Goal: Contribute content: Contribute content

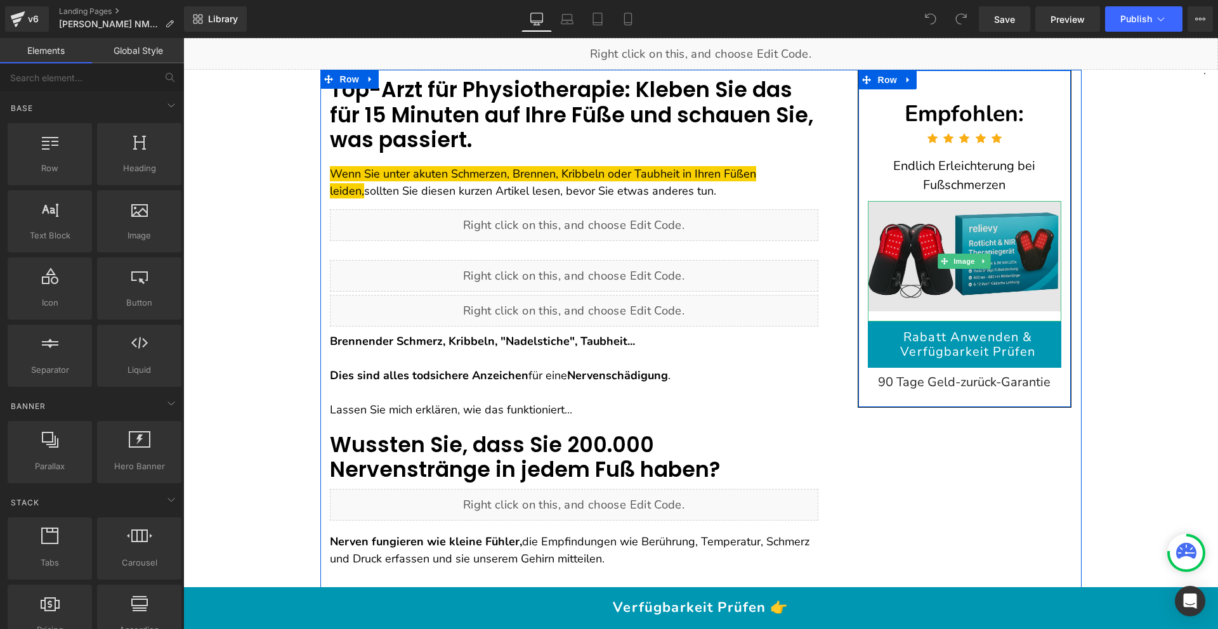
click at [935, 230] on img at bounding box center [965, 261] width 194 height 121
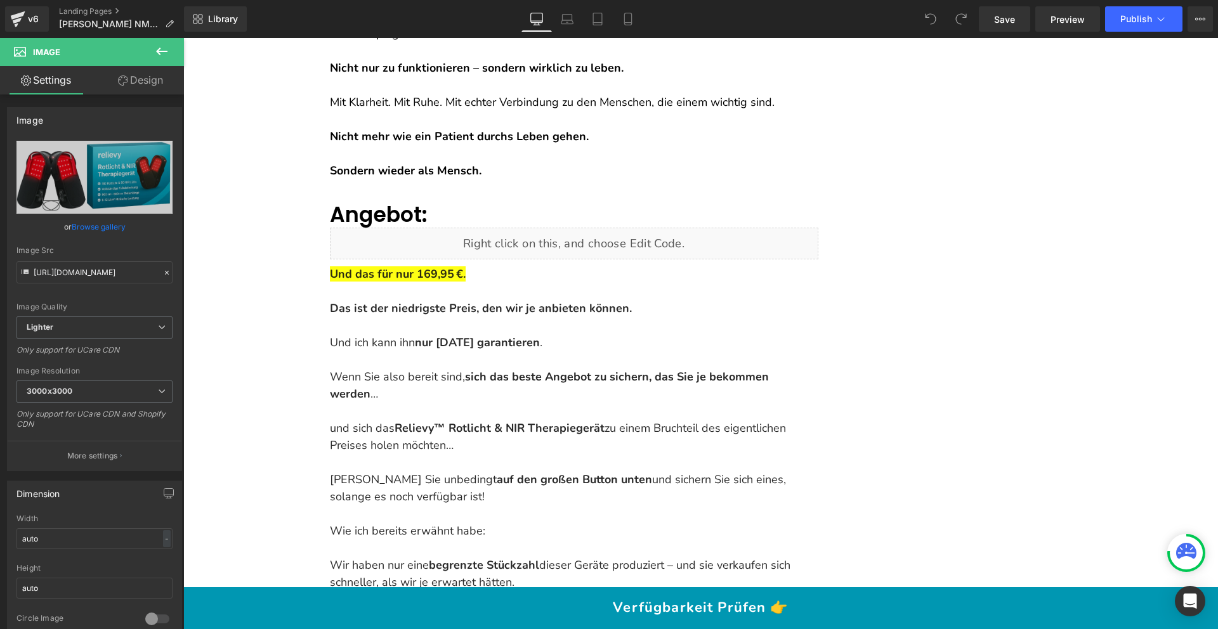
scroll to position [7090, 0]
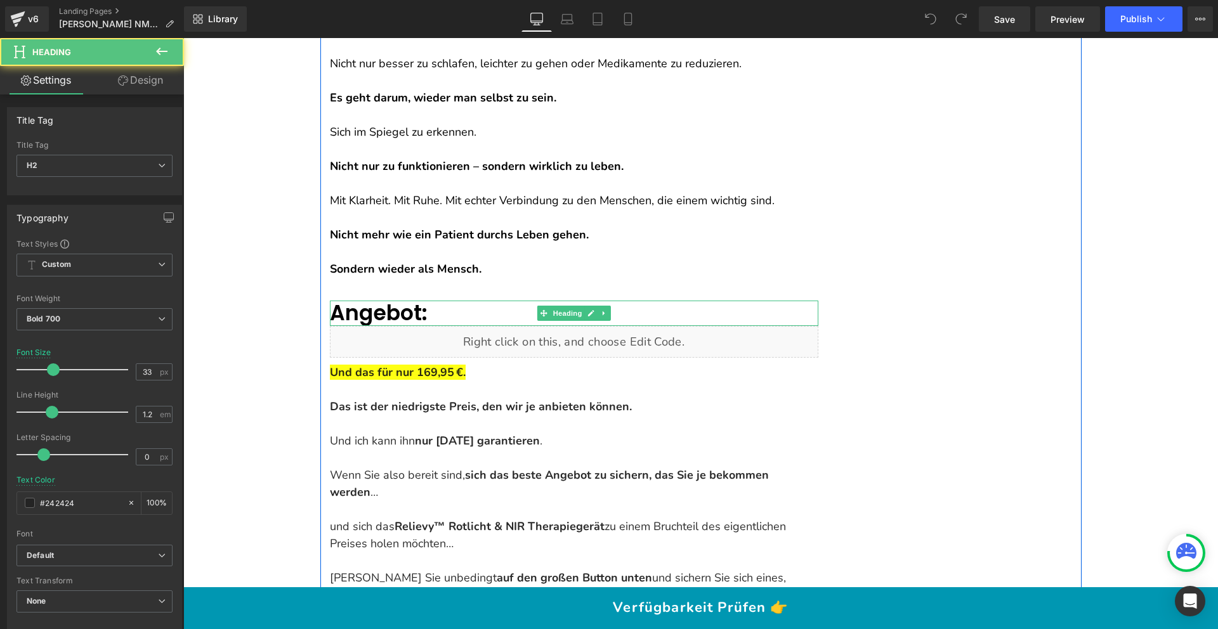
click at [425, 301] on h2 "Angebot:" at bounding box center [574, 313] width 489 height 25
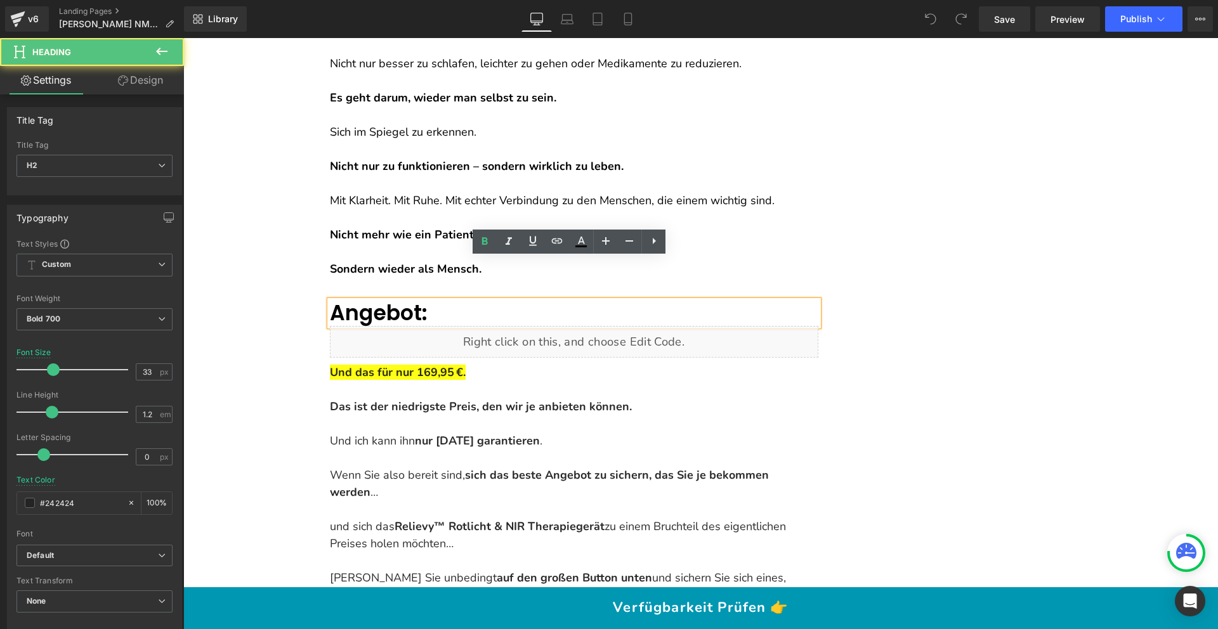
click at [426, 301] on h2 "Angebot:" at bounding box center [574, 313] width 489 height 25
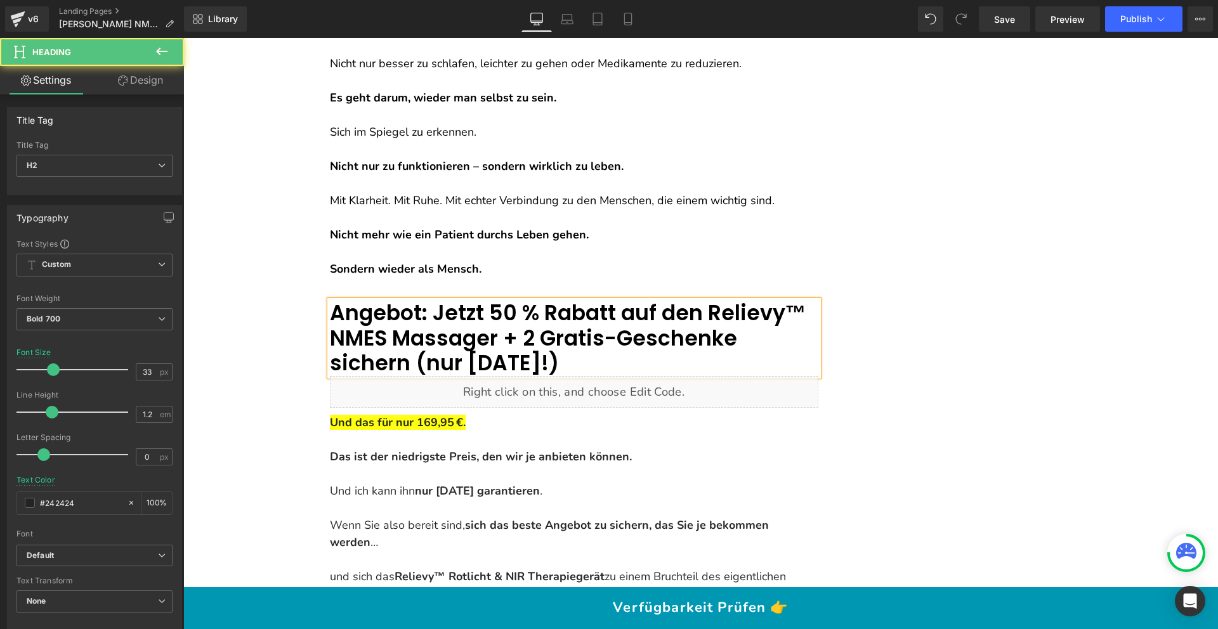
click at [426, 298] on span "Angebot: Jetzt 50 % Rabatt auf den Relievy™ NMES Massager + 2 Gratis-Geschenke …" at bounding box center [568, 338] width 477 height 80
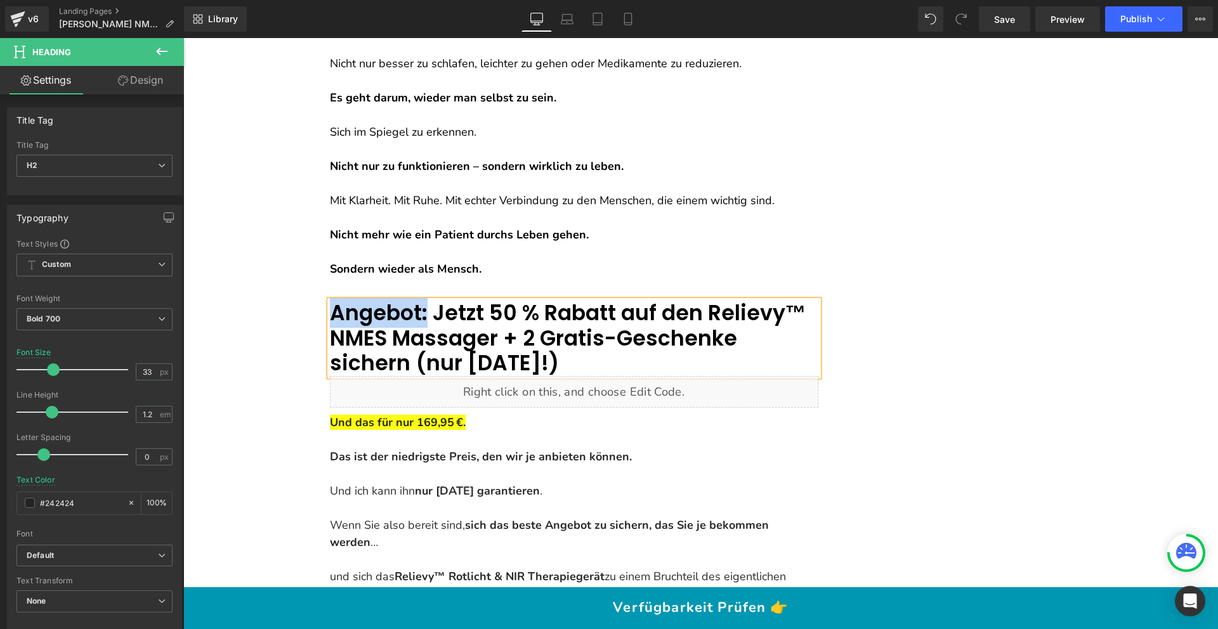
drag, startPoint x: 416, startPoint y: 268, endPoint x: 329, endPoint y: 265, distance: 87.6
click at [330, 298] on span "Angebot: Jetzt 50 % Rabatt auf den Relievy™ NMES Massager + 2 Gratis-Geschenke …" at bounding box center [568, 338] width 477 height 80
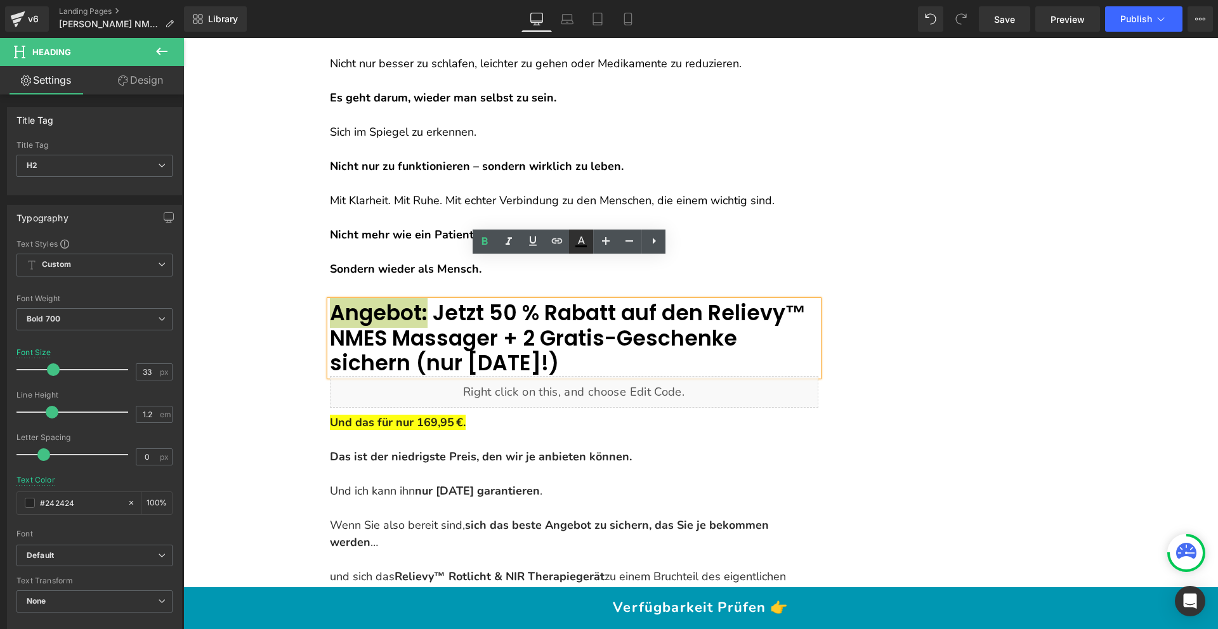
click at [587, 241] on icon at bounding box center [581, 241] width 15 height 15
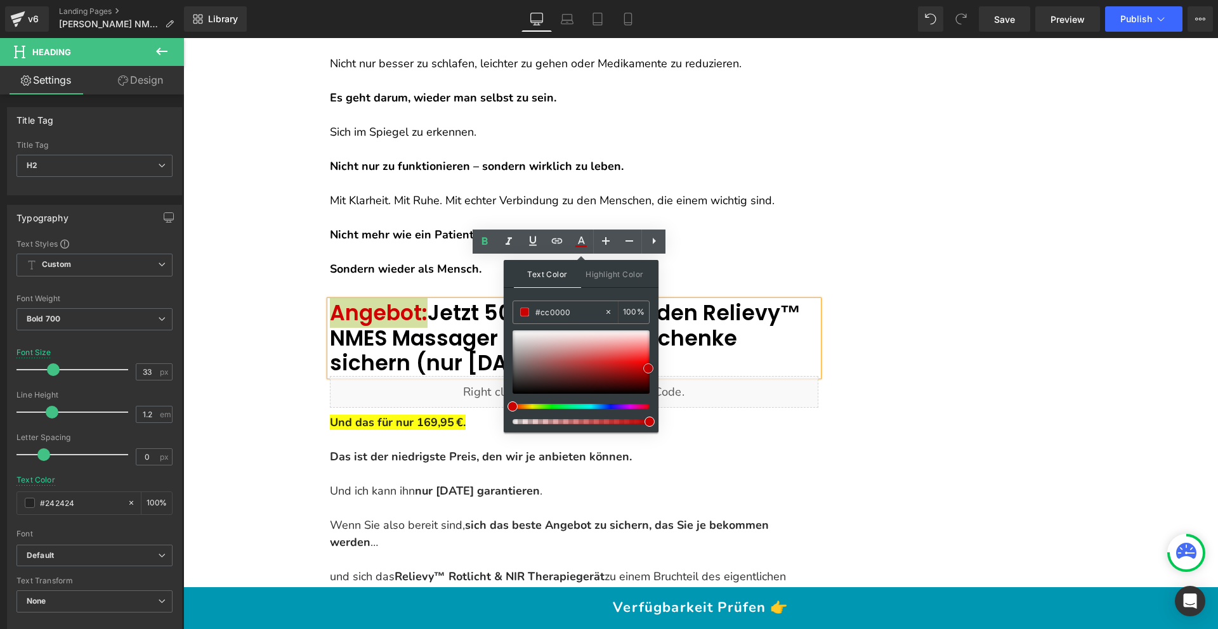
type input "#c60000"
drag, startPoint x: 516, startPoint y: 392, endPoint x: 652, endPoint y: 367, distance: 138.6
click at [652, 367] on span at bounding box center [649, 369] width 10 height 10
click at [472, 306] on span "Jetzt 50 % Rabatt auf den Relievy™ NMES Massager + 2 Gratis-Geschenke sichern (…" at bounding box center [565, 338] width 471 height 80
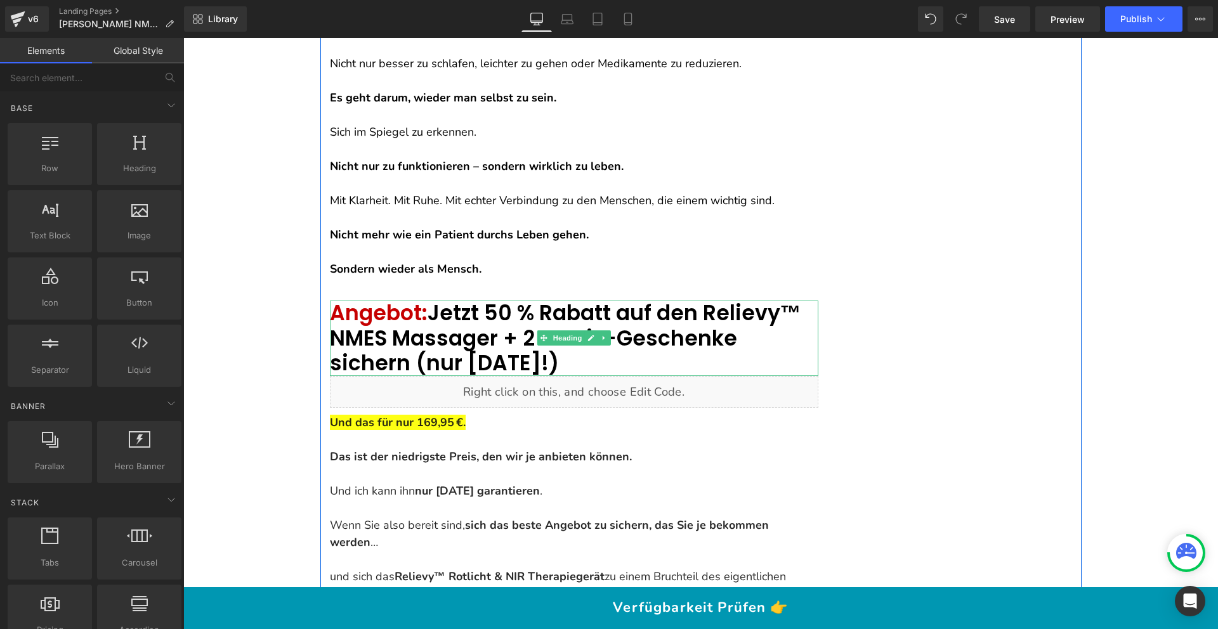
click at [717, 298] on span "Jetzt 50 % Rabatt auf den Relievy™ NMES Massager + 2 Gratis-Geschenke sichern (…" at bounding box center [565, 338] width 471 height 80
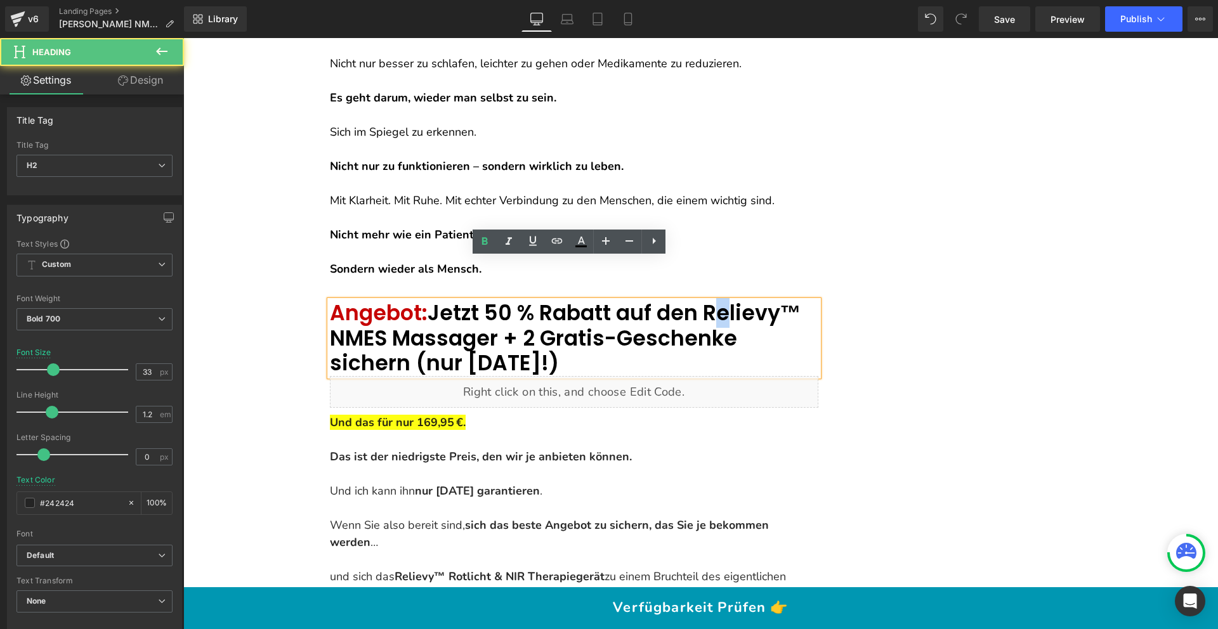
drag, startPoint x: 695, startPoint y: 268, endPoint x: 685, endPoint y: 266, distance: 10.3
click at [685, 298] on span "Jetzt 50 % Rabatt auf den Relievy™ NMES Massager + 2 Gratis-Geschenke sichern (…" at bounding box center [565, 338] width 471 height 80
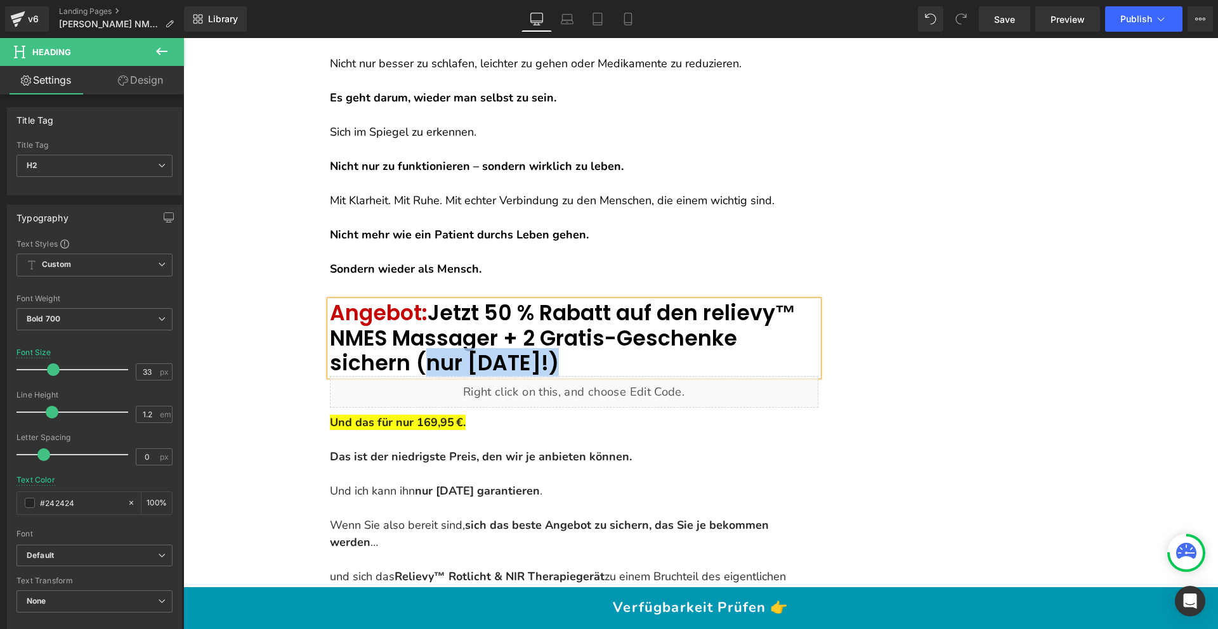
drag, startPoint x: 459, startPoint y: 326, endPoint x: 328, endPoint y: 320, distance: 130.8
click at [330, 320] on h2 "Angebot: Jetzt 50 % Rabatt auf den relievy™ NMES Massager + 2 Gratis-Geschenke …" at bounding box center [574, 339] width 489 height 76
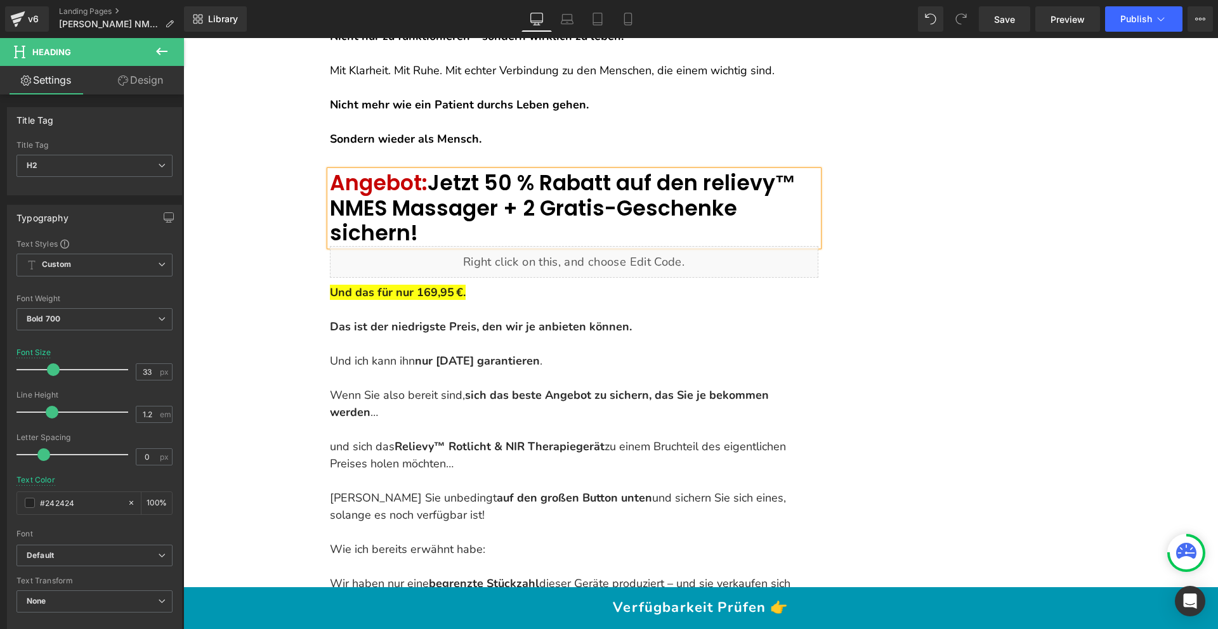
click at [468, 370] on p at bounding box center [574, 378] width 489 height 17
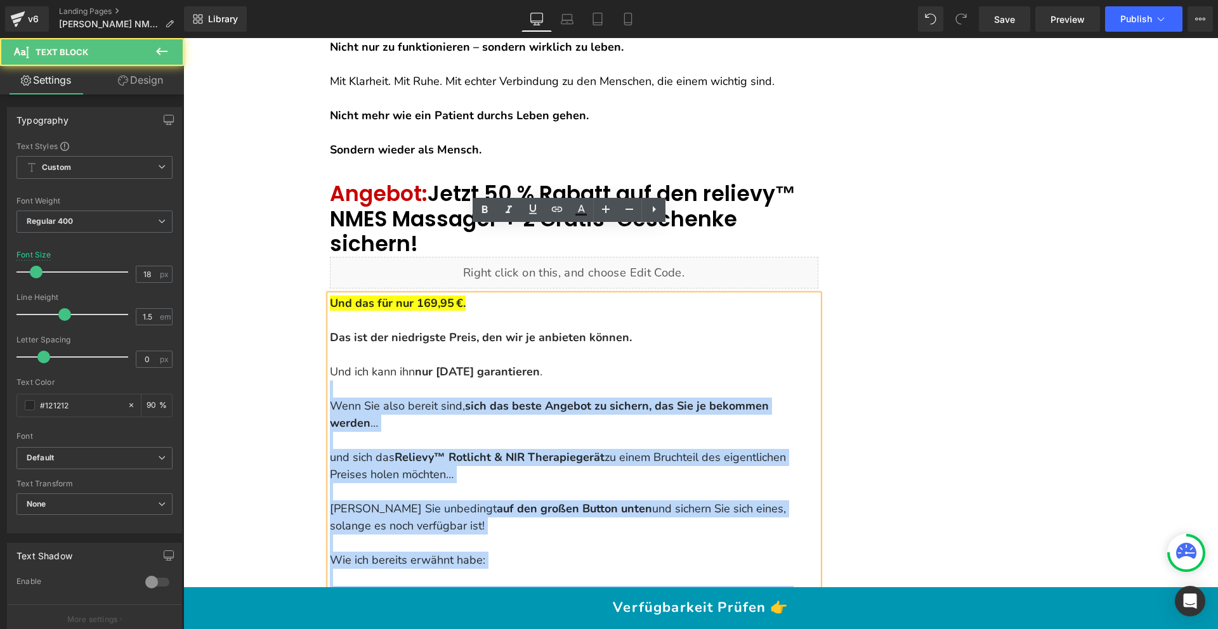
scroll to position [7194, 0]
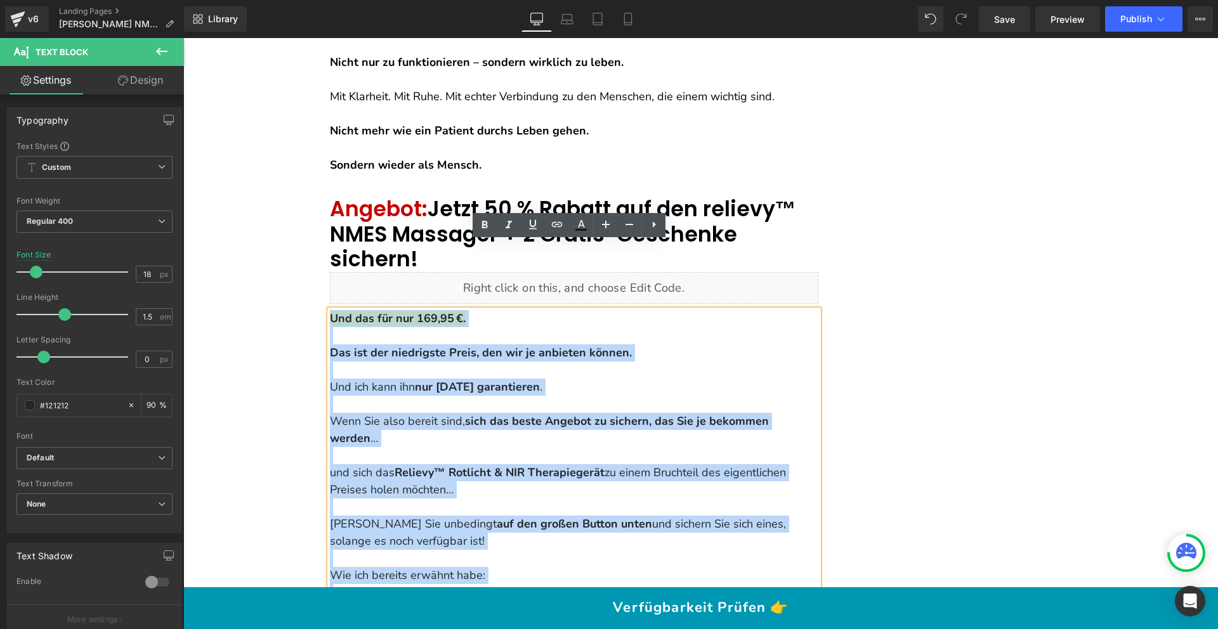
drag, startPoint x: 717, startPoint y: 347, endPoint x: 328, endPoint y: 254, distance: 399.8
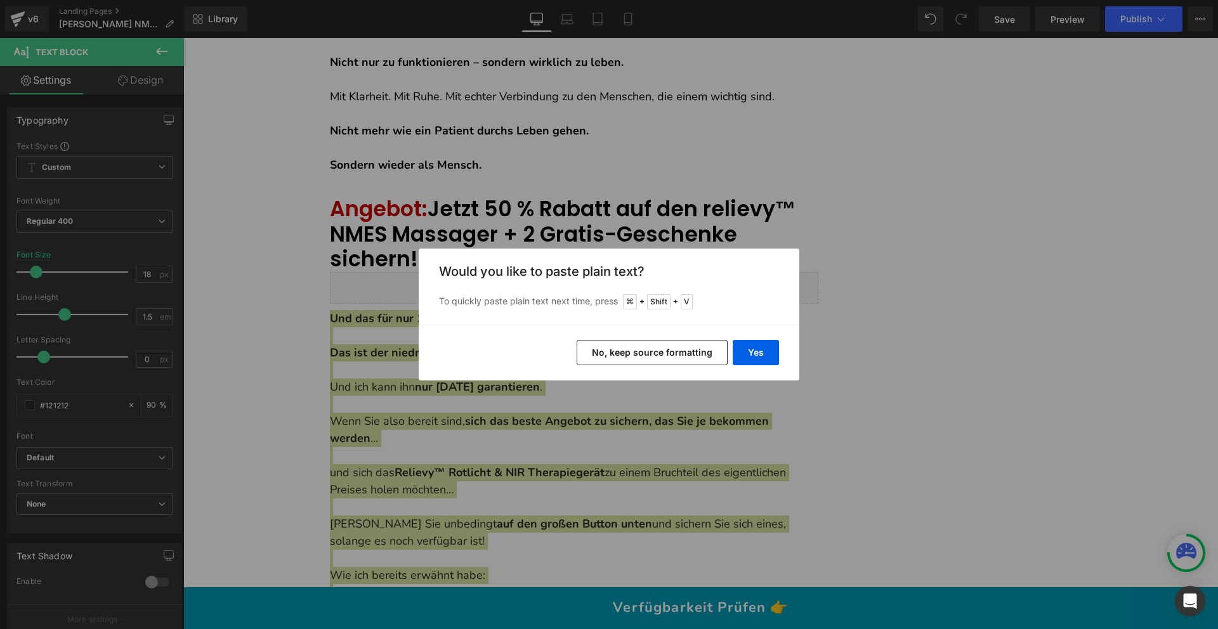
click at [650, 351] on button "No, keep source formatting" at bounding box center [652, 352] width 151 height 25
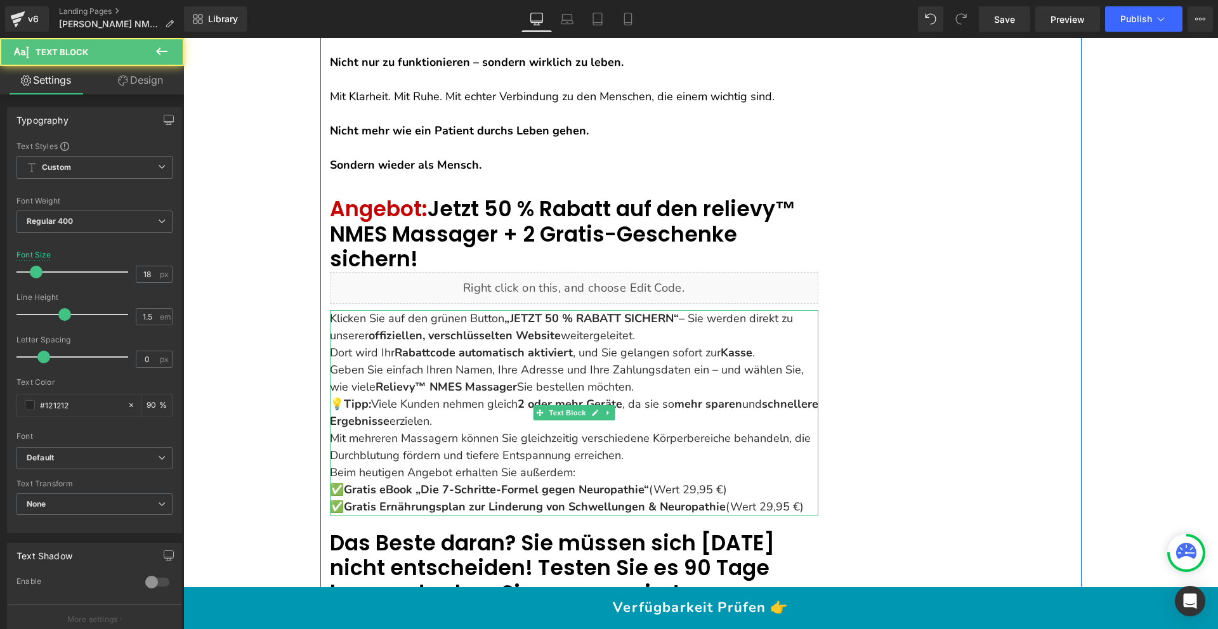
click at [442, 310] on p "Klicken Sie auf den grünen Button „JETZT 50 % RABATT SICHERN“ – Sie werden dire…" at bounding box center [574, 335] width 489 height 51
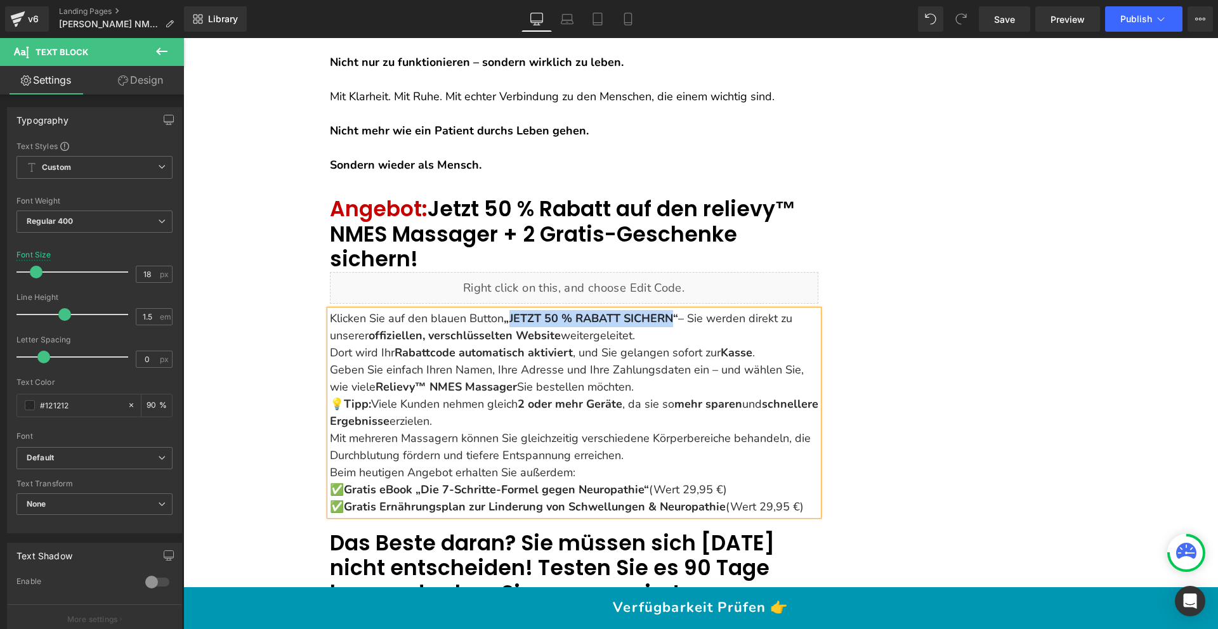
drag, startPoint x: 673, startPoint y: 249, endPoint x: 508, endPoint y: 247, distance: 165.0
click at [508, 311] on strong "„JETZT 50 % RABATT SICHERN“" at bounding box center [591, 318] width 174 height 15
copy strong "JETZT 50 % RABATT SICHERN"
click at [707, 617] on link "Verfügbarkeit Prüfen 👉" at bounding box center [700, 609] width 1035 height 36
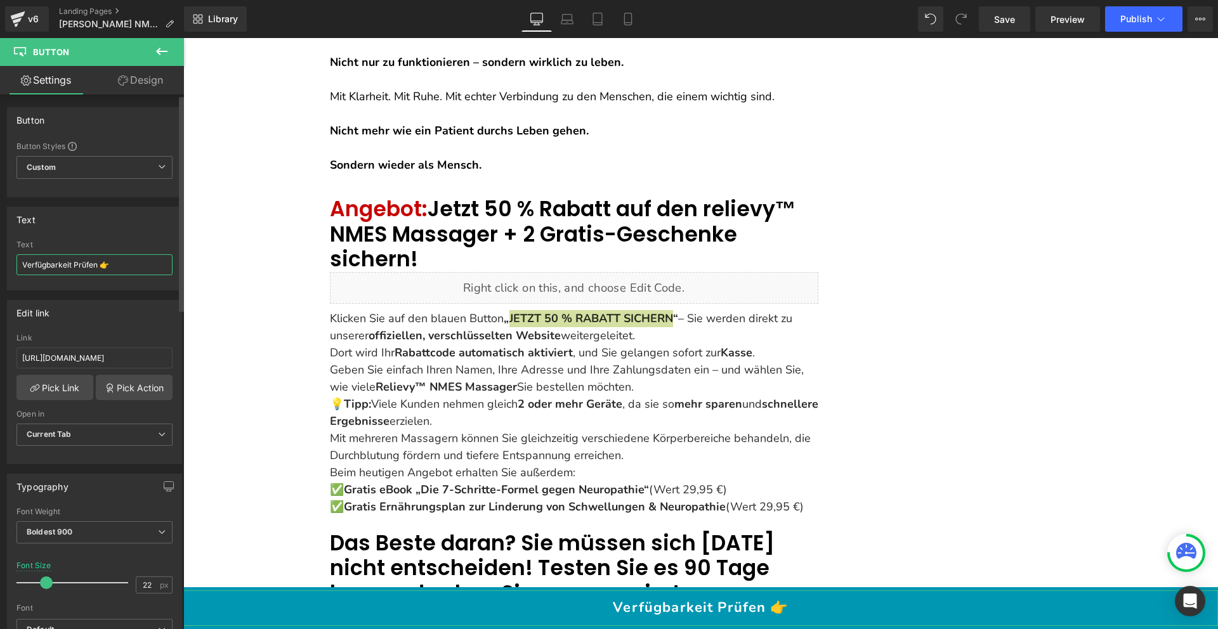
click at [81, 266] on input "Verfügbarkeit Prüfen 👉" at bounding box center [94, 264] width 156 height 21
type input "JETZT 50 % RABATT SICHERN"
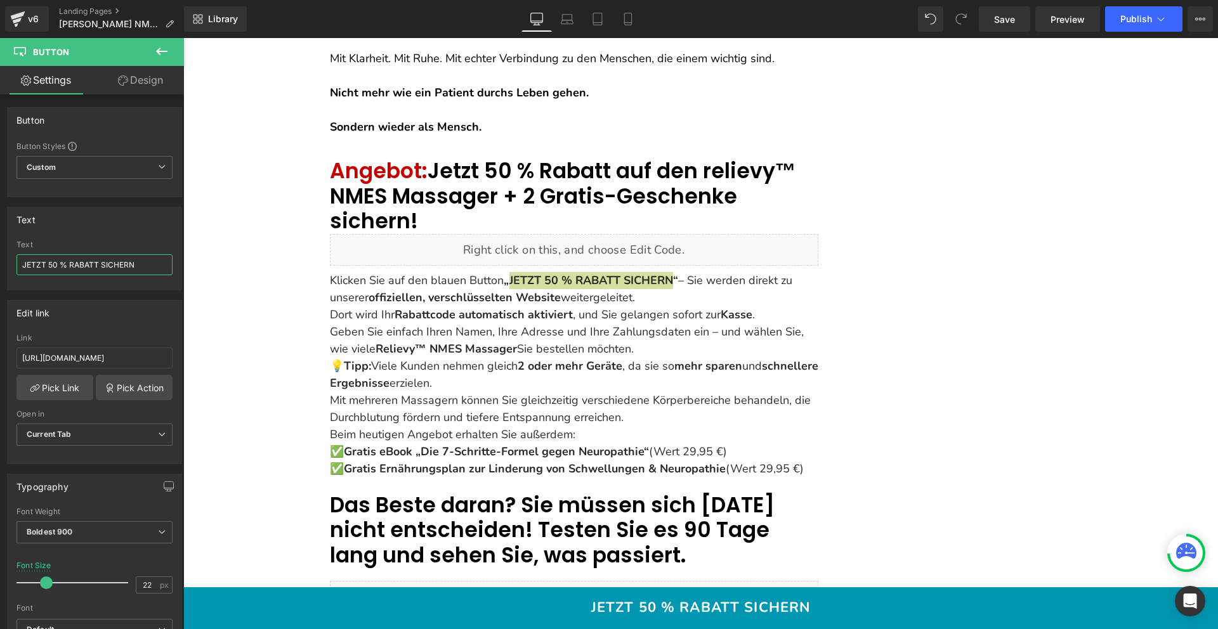
scroll to position [7216, 0]
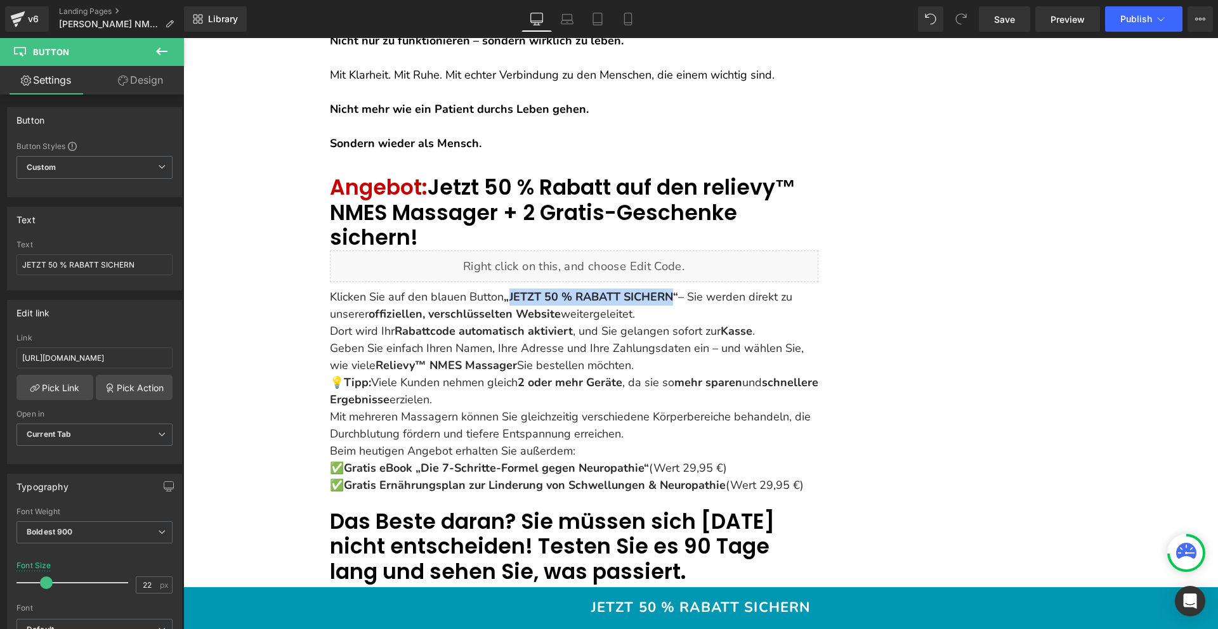
click at [490, 306] on strong "offiziellen, verschlüsselten Website" at bounding box center [465, 313] width 192 height 15
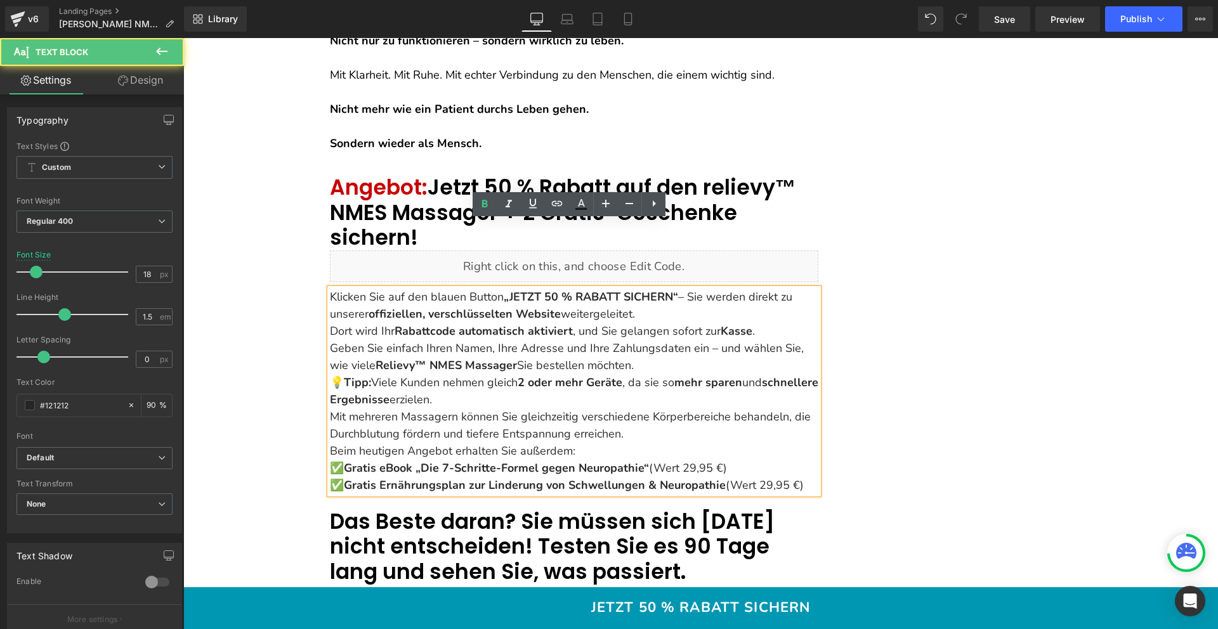
click at [649, 289] on p "Klicken Sie auf den blauen Button „JETZT 50 % RABATT SICHERN“ – Sie werden dire…" at bounding box center [574, 314] width 489 height 51
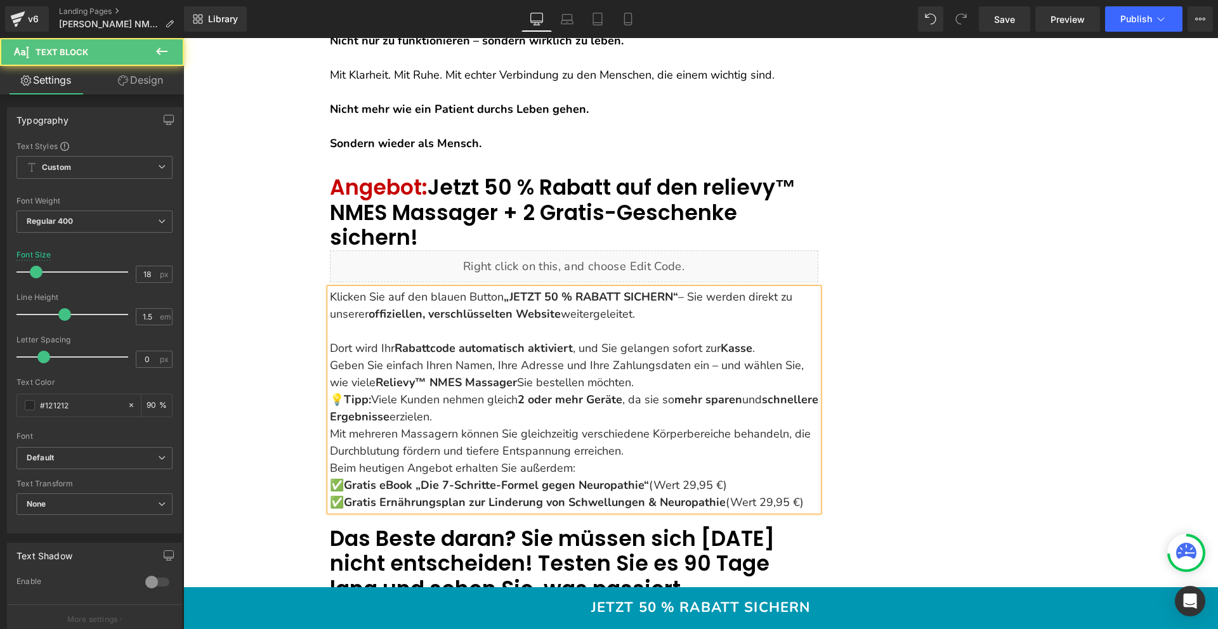
click at [772, 323] on p "Dort wird Ihr Rabattcode automatisch aktiviert , und Sie gelangen sofort zur Ka…" at bounding box center [574, 340] width 489 height 34
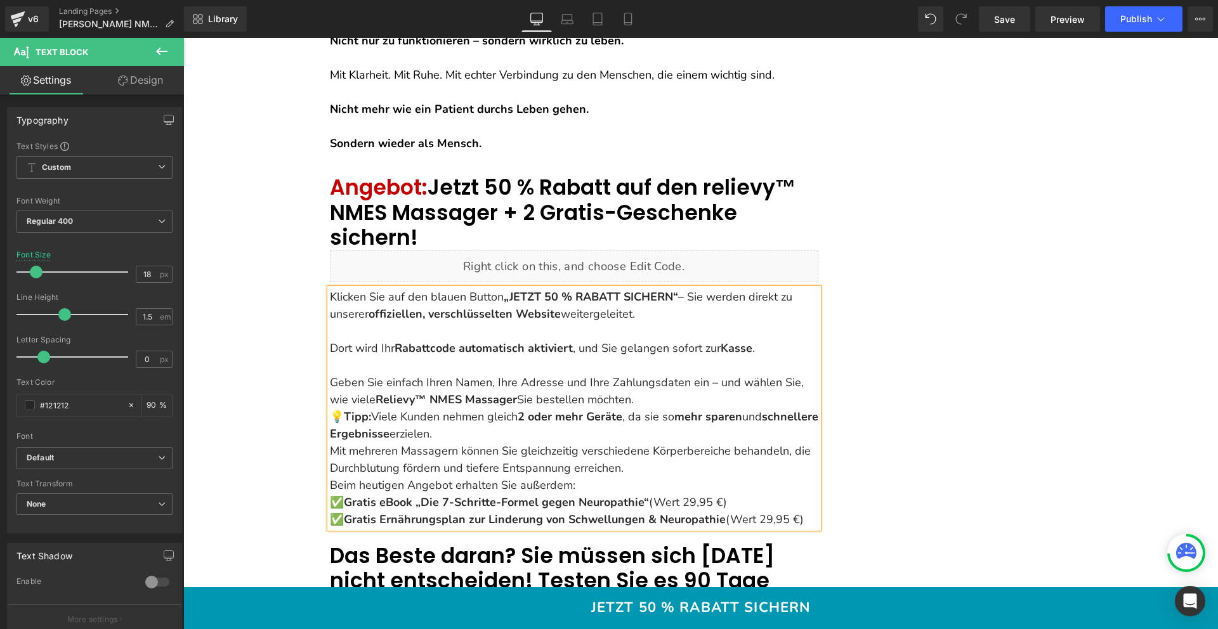
click at [673, 374] on p "Geben Sie einfach Ihren Namen, Ihre Adresse und Ihre Zahlungsdaten ein – und wä…" at bounding box center [574, 391] width 489 height 34
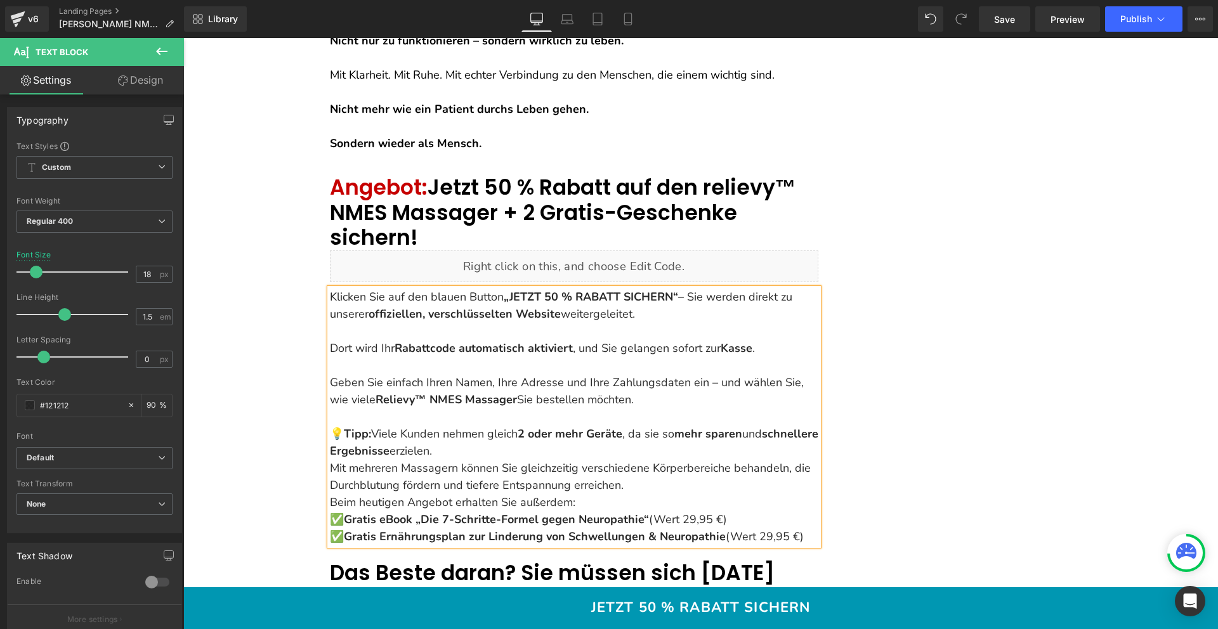
click at [509, 426] on p "💡 Tipp: Viele Kunden nehmen gleich 2 oder mehr Geräte , da sie so mehr sparen u…" at bounding box center [574, 460] width 489 height 69
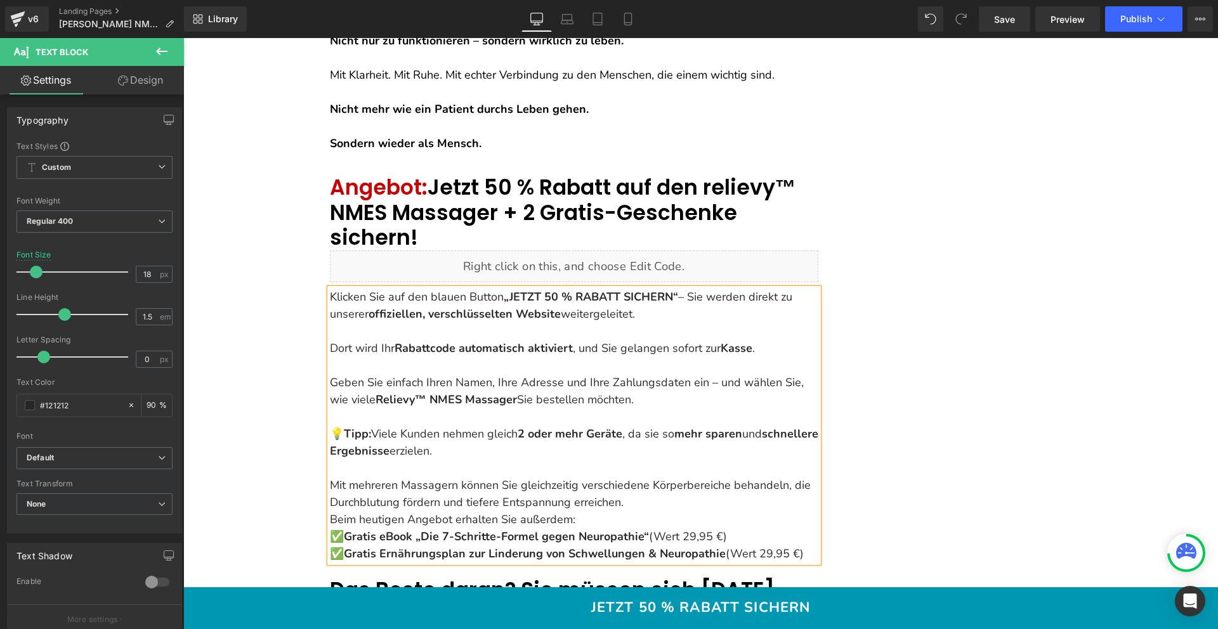
click at [674, 460] on p "Mit mehreren Massagern können Sie gleichzeitig verschiedene Körperbereiche beha…" at bounding box center [574, 485] width 489 height 51
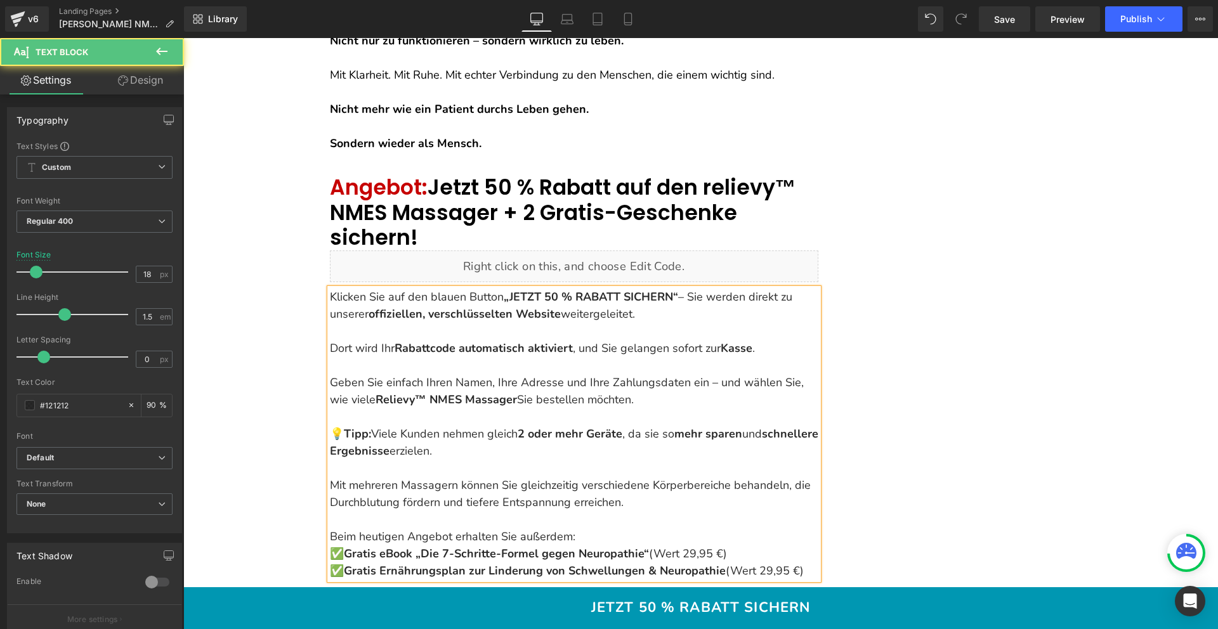
click at [588, 529] on p "Beim heutigen Angebot erhalten Sie außerdem: ✅ Gratis eBook „Die 7-Schritte-For…" at bounding box center [574, 554] width 489 height 51
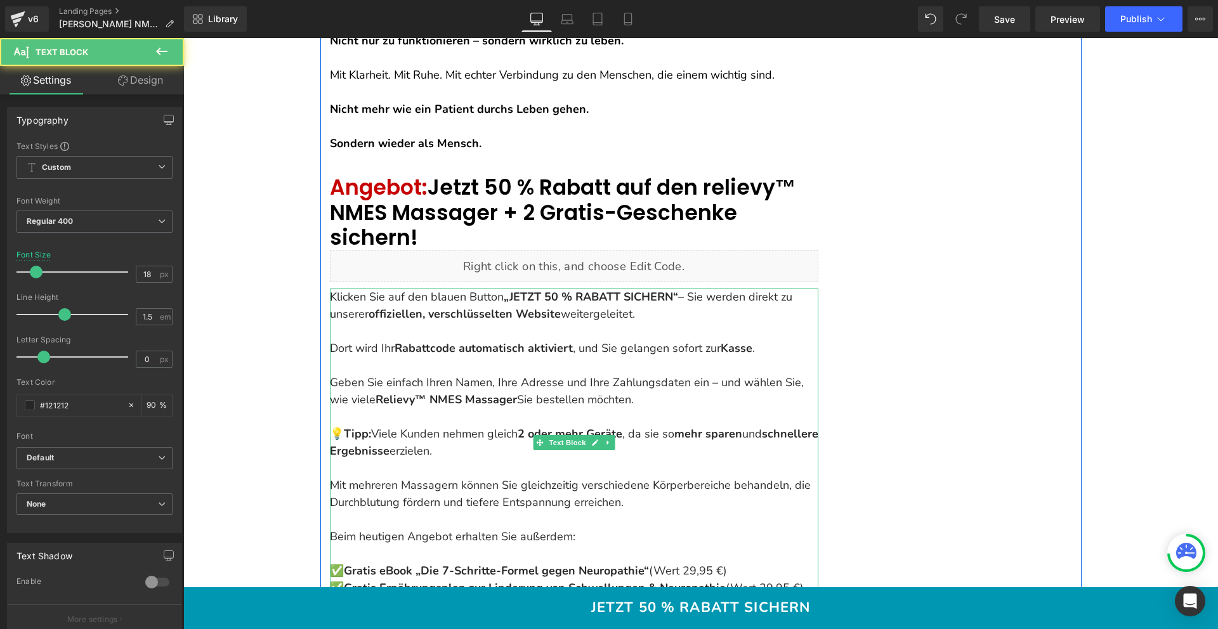
click at [337, 426] on p "💡 Tipp: Viele Kunden nehmen gleich 2 oder mehr Geräte , da sie so mehr sparen u…" at bounding box center [574, 443] width 489 height 34
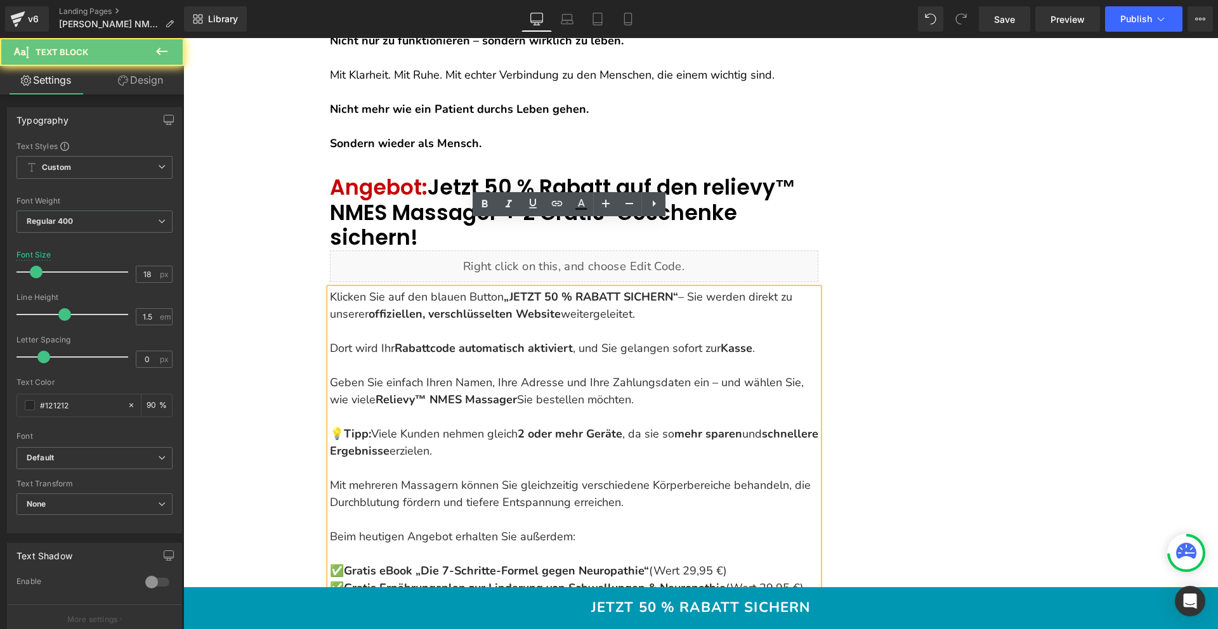
click at [344, 426] on strong "Tipp:" at bounding box center [357, 433] width 27 height 15
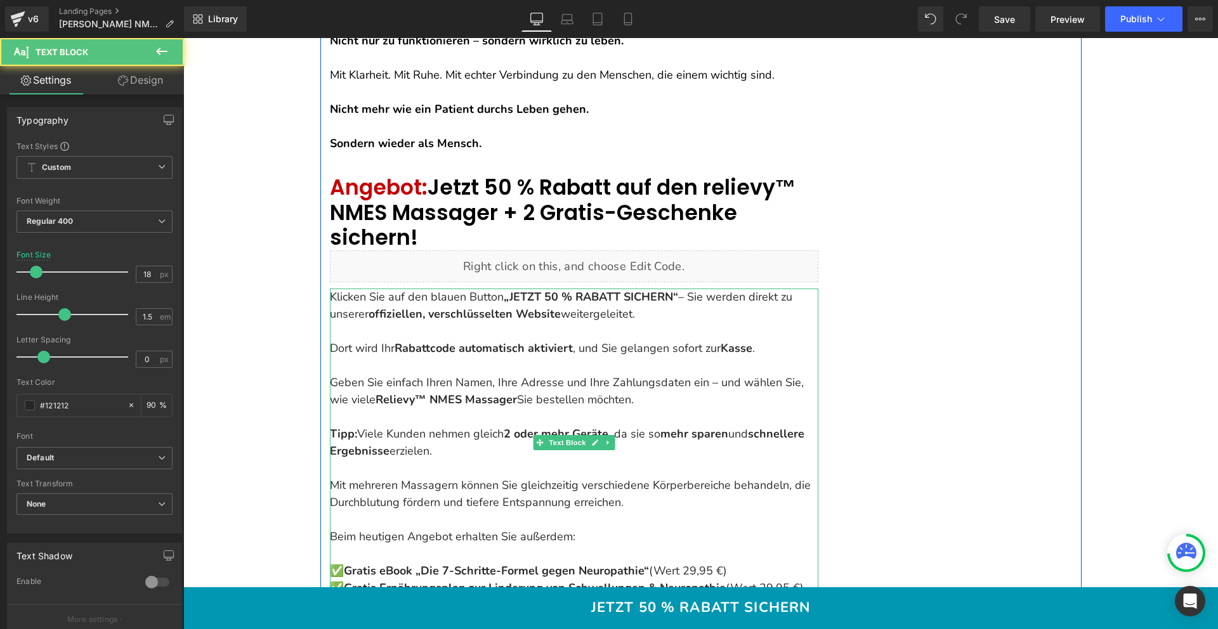
click at [512, 426] on strong "2 oder mehr Geräte" at bounding box center [556, 433] width 105 height 15
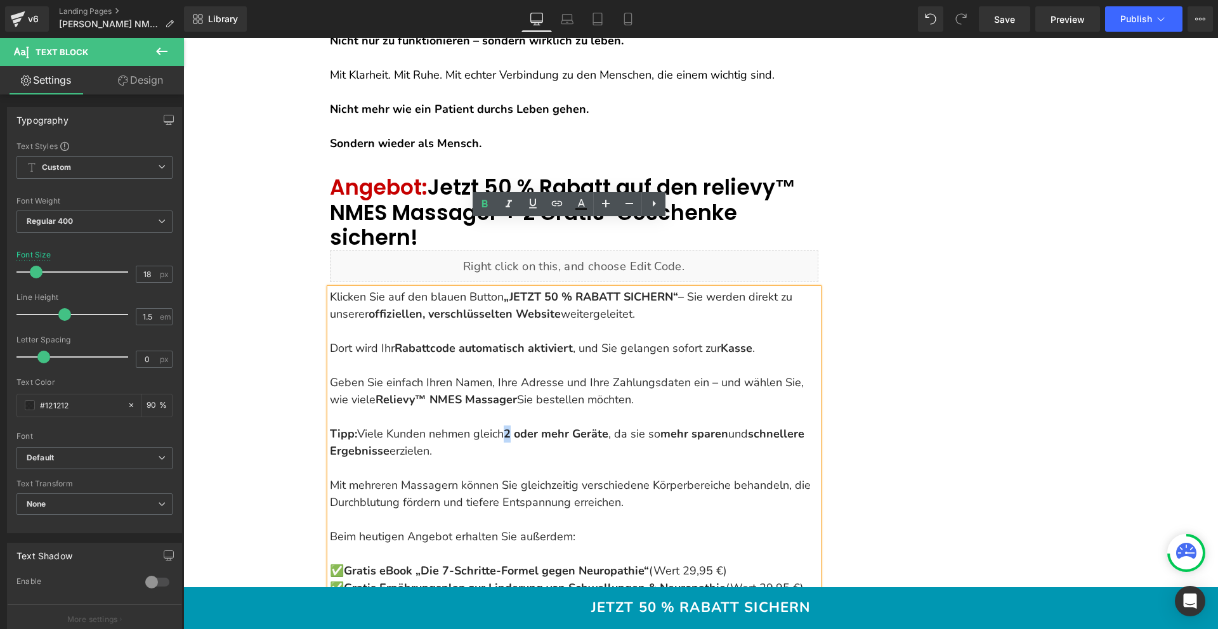
click at [506, 426] on strong "2 oder mehr Geräte" at bounding box center [556, 433] width 105 height 15
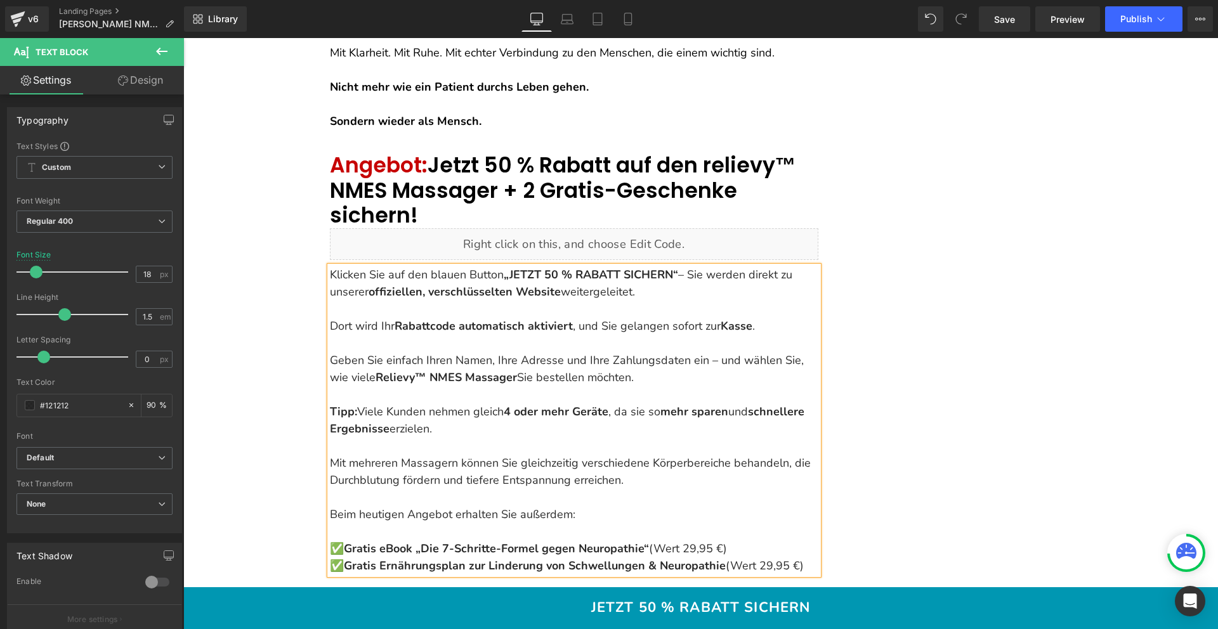
scroll to position [7239, 0]
click at [412, 437] on p "Mit mehreren Massagern können Sie gleichzeitig verschiedene Körperbereiche beha…" at bounding box center [574, 462] width 489 height 51
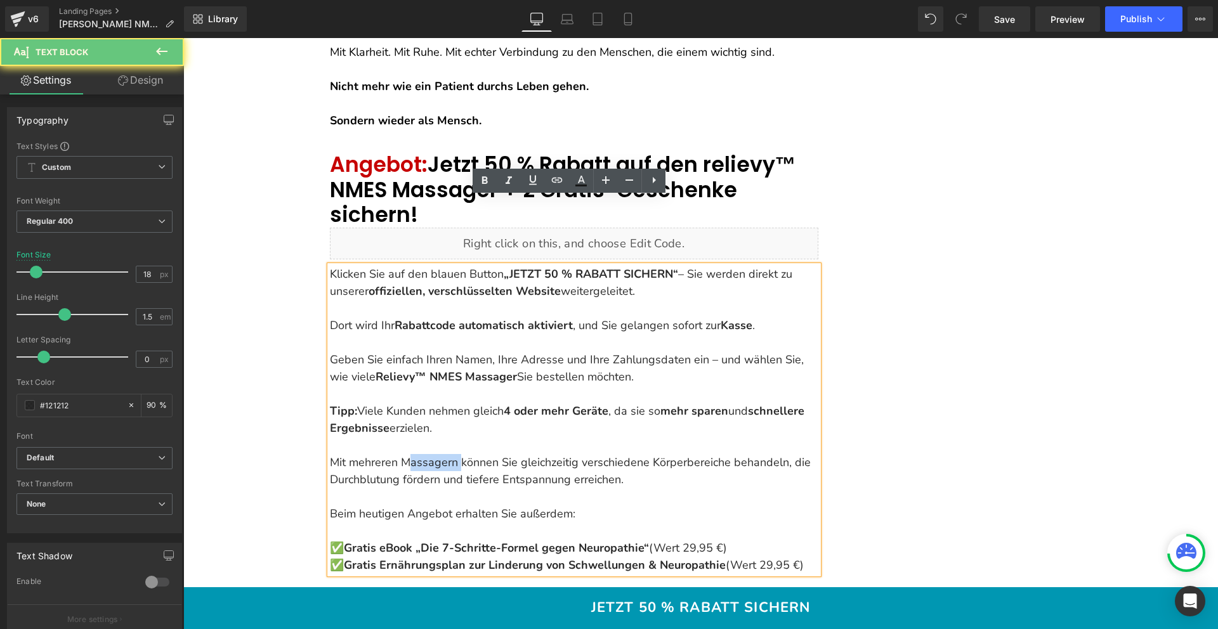
click at [412, 437] on p "Mit mehreren Massagern können Sie gleichzeitig verschiedene Körperbereiche beha…" at bounding box center [574, 462] width 489 height 51
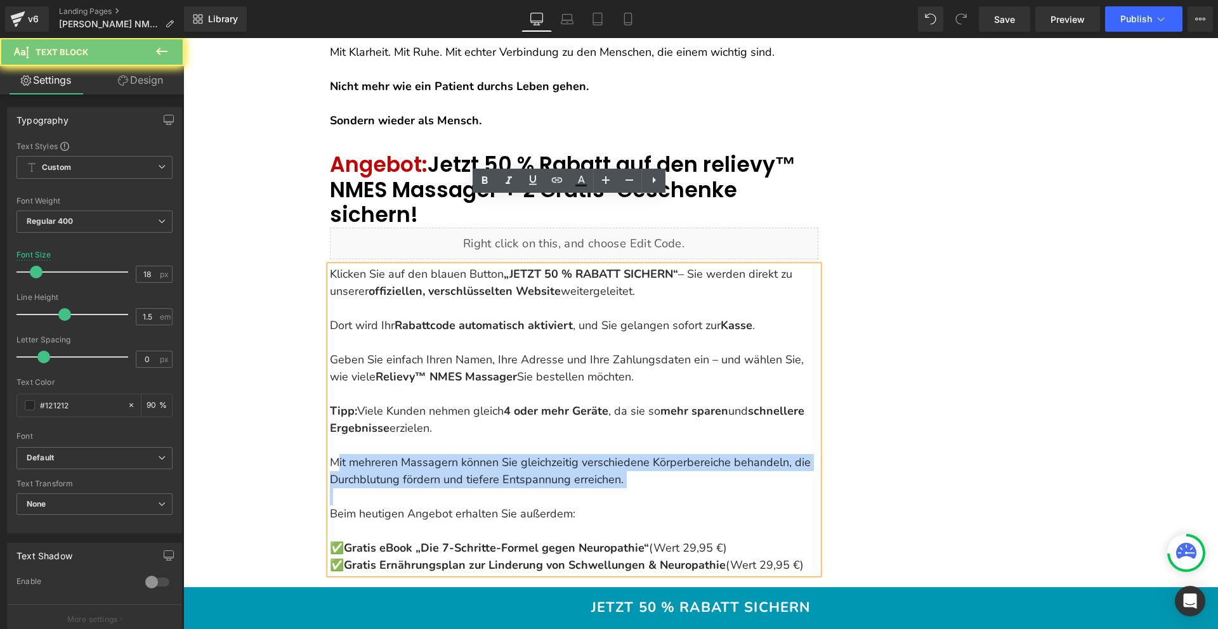
click at [412, 437] on p "Mit mehreren Massagern können Sie gleichzeitig verschiedene Körperbereiche beha…" at bounding box center [574, 462] width 489 height 51
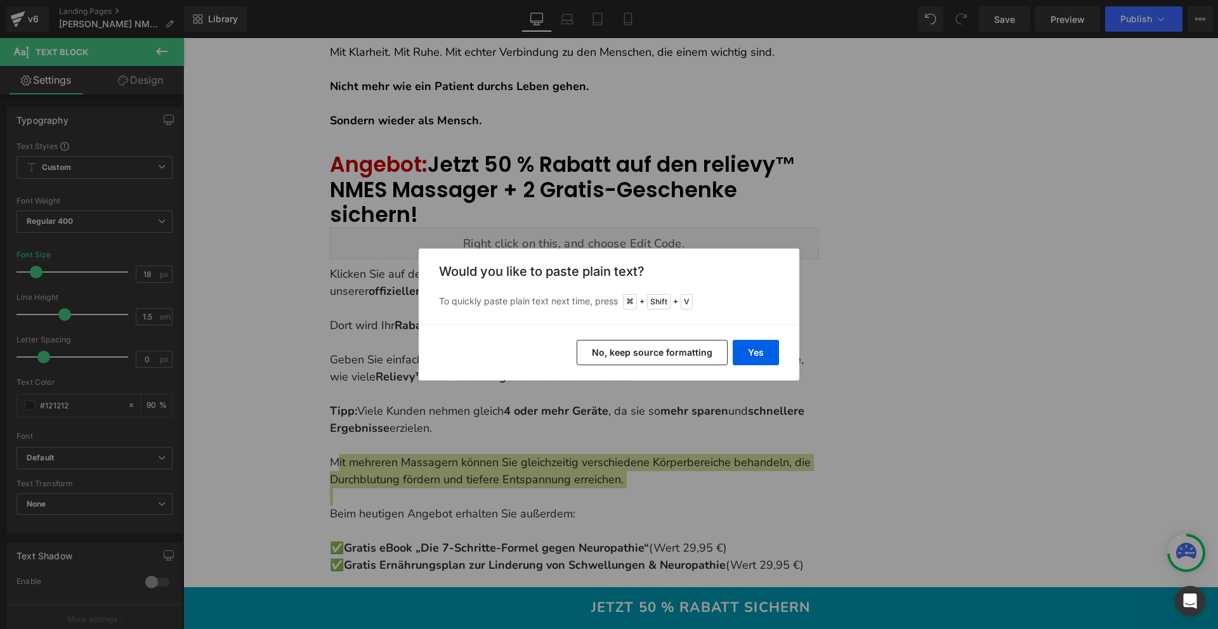
drag, startPoint x: 641, startPoint y: 356, endPoint x: 457, endPoint y: 319, distance: 188.3
click at [641, 356] on button "No, keep source formatting" at bounding box center [652, 352] width 151 height 25
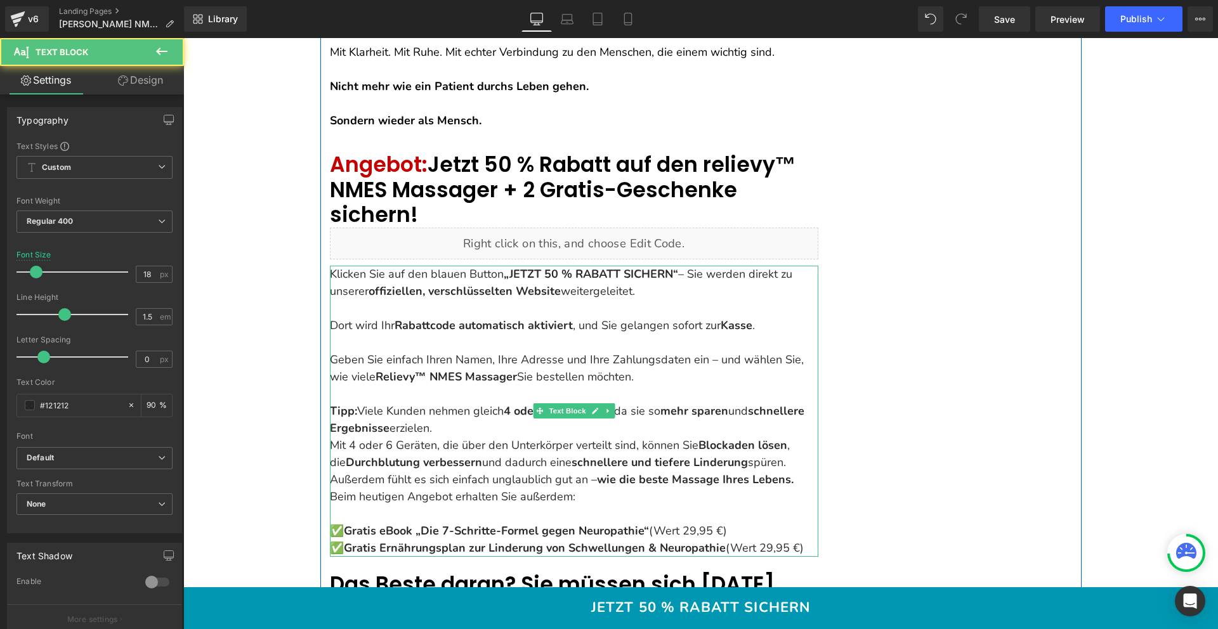
click at [501, 437] on p "Mit 4 oder 6 Geräten, die über den Unterkörper verteilt sind, können Sie Blocka…" at bounding box center [574, 462] width 489 height 51
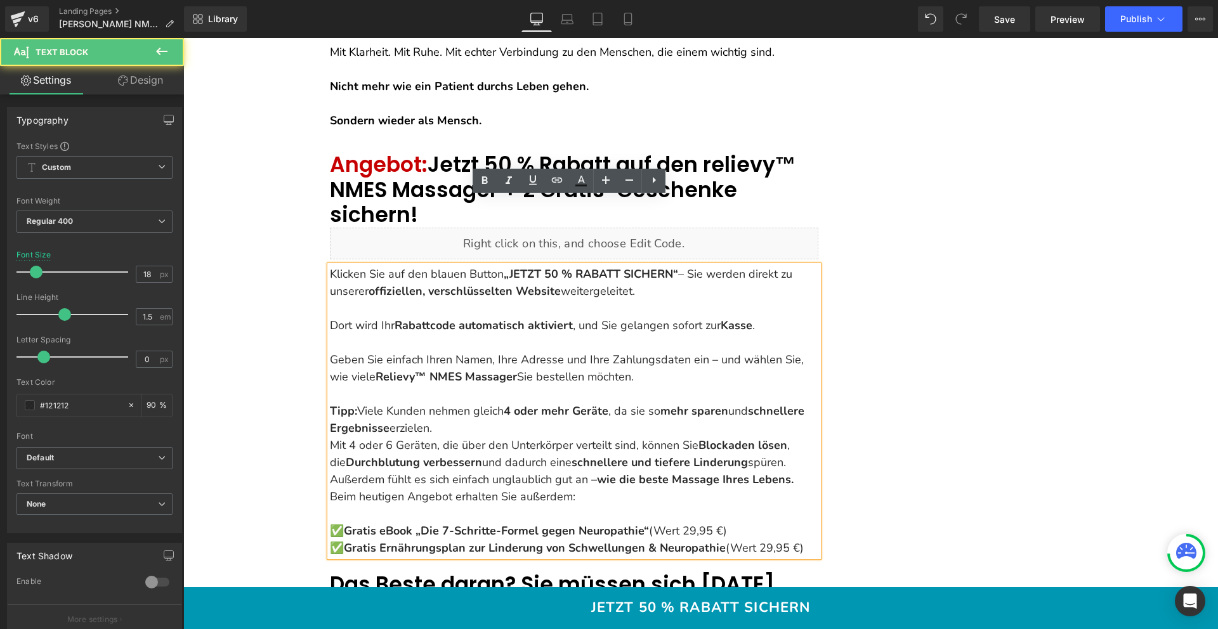
click at [504, 403] on p "Tipp: Viele Kunden nehmen gleich 4 oder mehr Geräte , da sie so mehr sparen und…" at bounding box center [574, 420] width 489 height 34
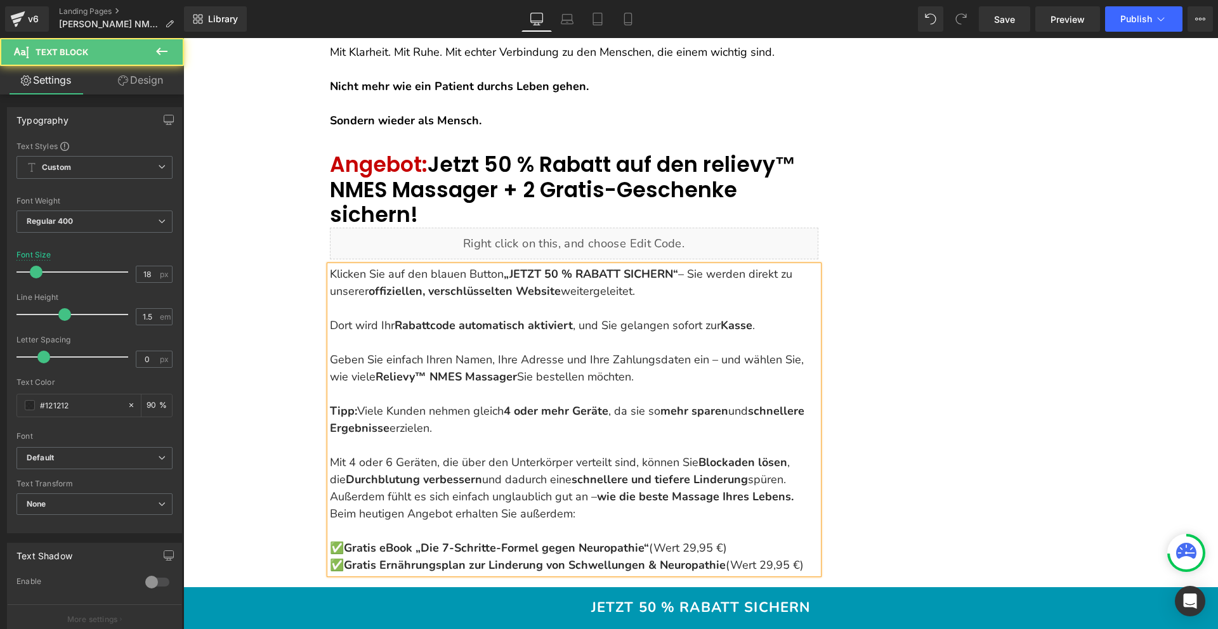
click at [330, 454] on p "Mit 4 oder 6 Geräten, die über den Unterkörper verteilt sind, können Sie Blocka…" at bounding box center [574, 479] width 489 height 51
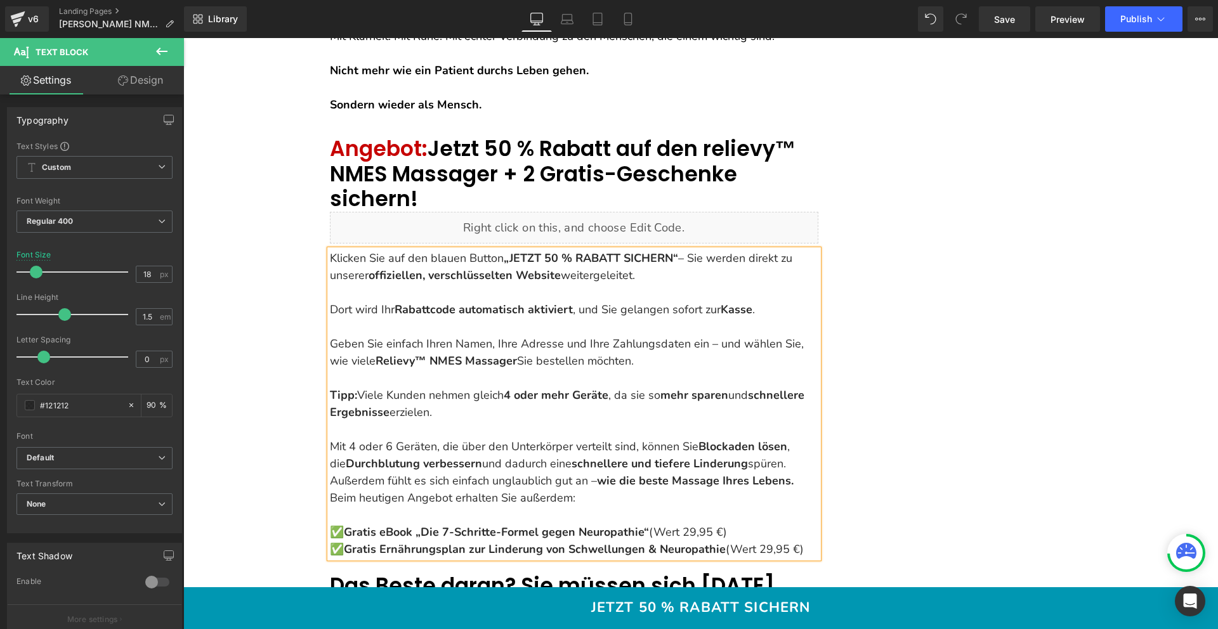
scroll to position [7254, 0]
click at [784, 438] on p "Mit 4 oder 6 Geräten, die über den Unterkörper verteilt sind, können Sie Blocka…" at bounding box center [574, 455] width 489 height 34
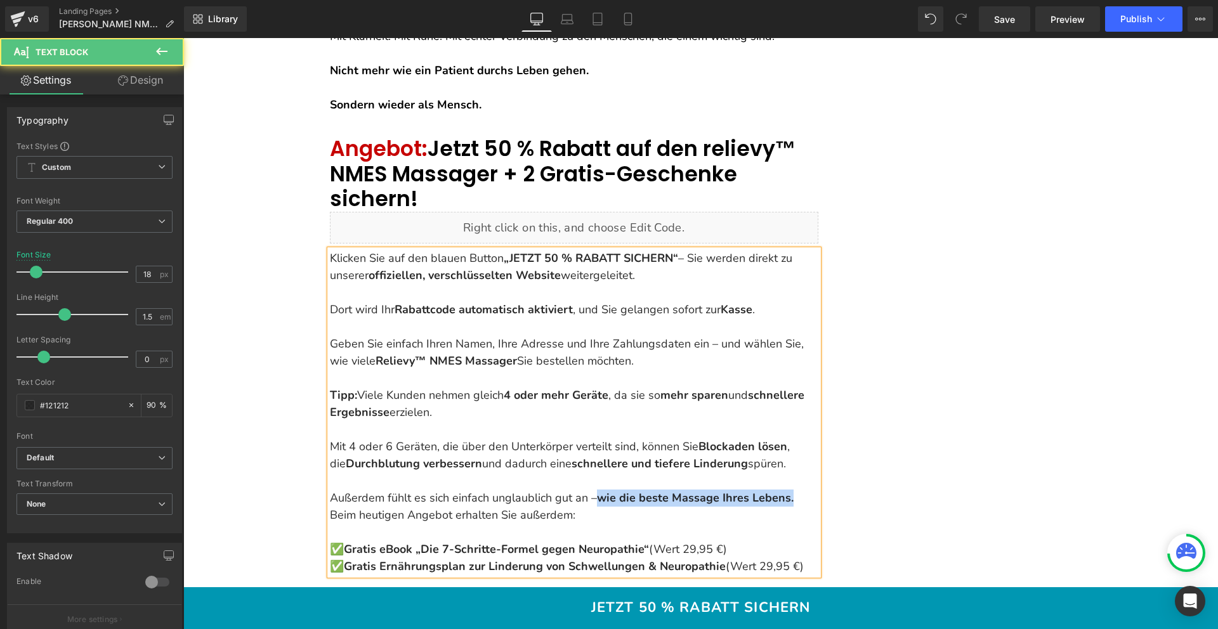
drag, startPoint x: 579, startPoint y: 431, endPoint x: 799, endPoint y: 430, distance: 219.5
click at [799, 490] on p "Außerdem fühlt es sich einfach unglaublich gut an – wie die beste Massage Ihres…" at bounding box center [574, 498] width 489 height 17
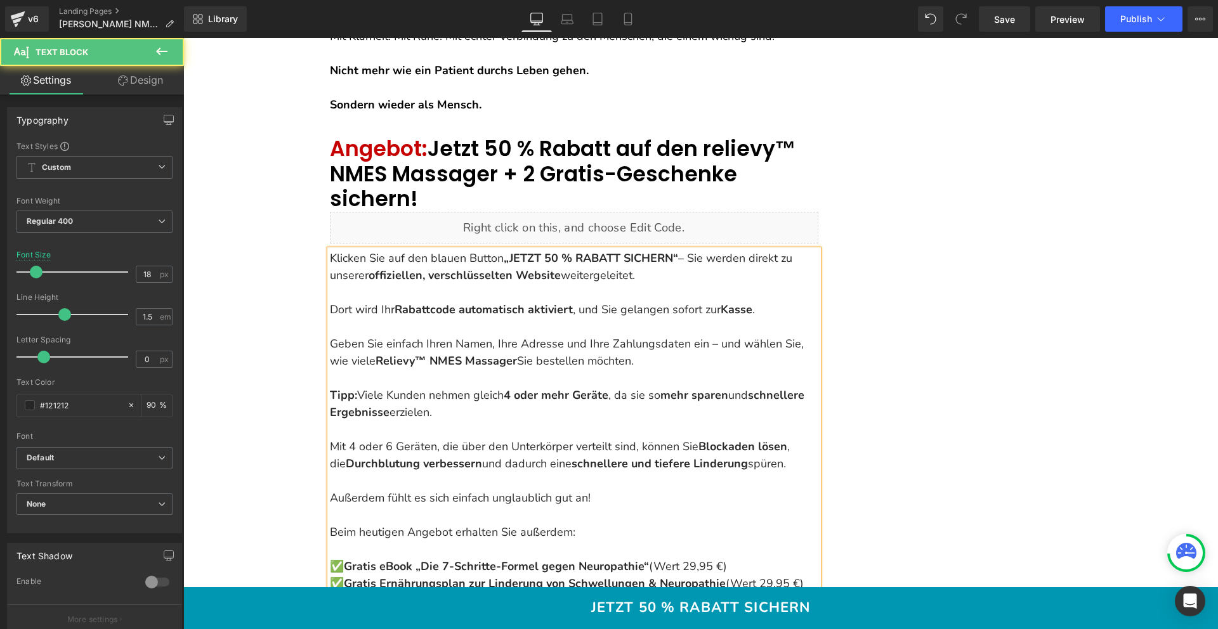
click at [330, 541] on p "✅ Gratis eBook „Die 7-Schritte-Formel gegen Neuropathie“ (Wert 29,95 €) ✅ Grati…" at bounding box center [574, 566] width 489 height 51
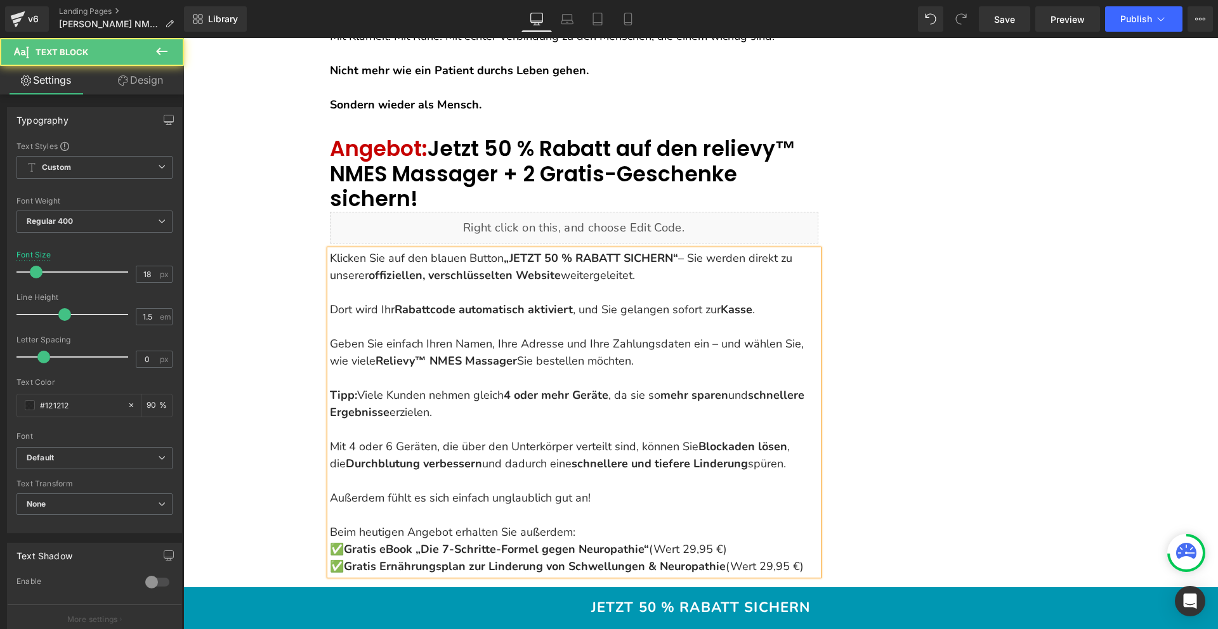
click at [344, 542] on strong "Gratis eBook „Die 7-Schritte-Formel gegen Neuropathie“" at bounding box center [496, 549] width 305 height 15
click at [344, 559] on strong "Gratis Ernährungsplan zur Linderung von Schwellungen & Neuropathie" at bounding box center [535, 566] width 382 height 15
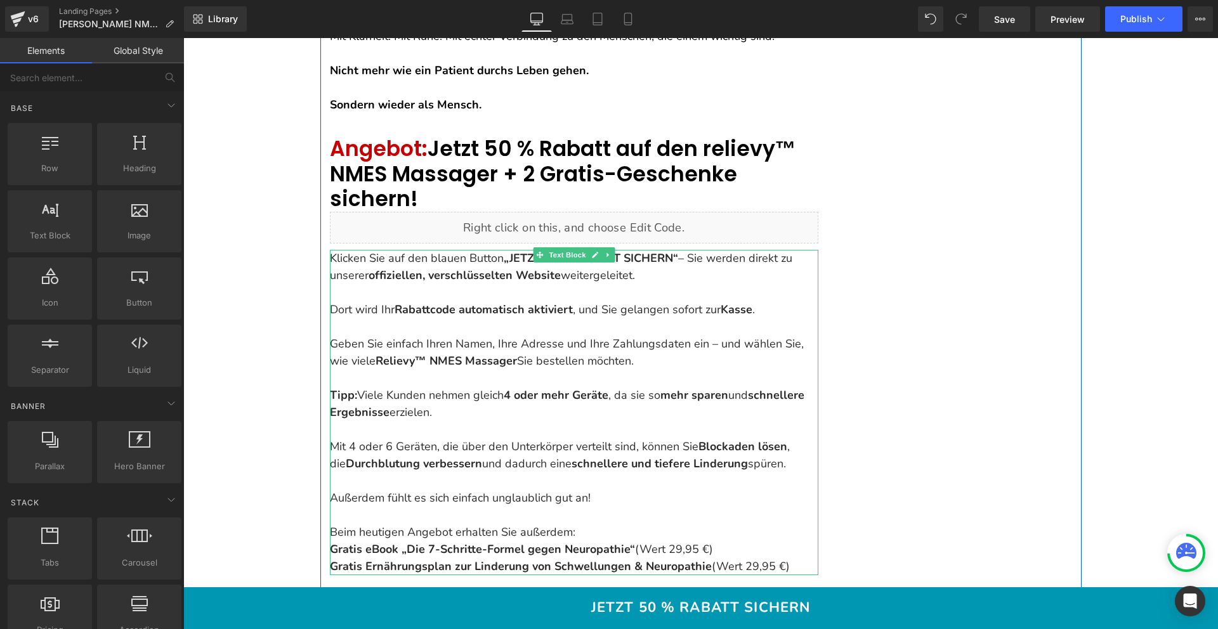
click at [685, 524] on p "Beim heutigen Angebot erhalten Sie außerdem:" at bounding box center [574, 532] width 489 height 17
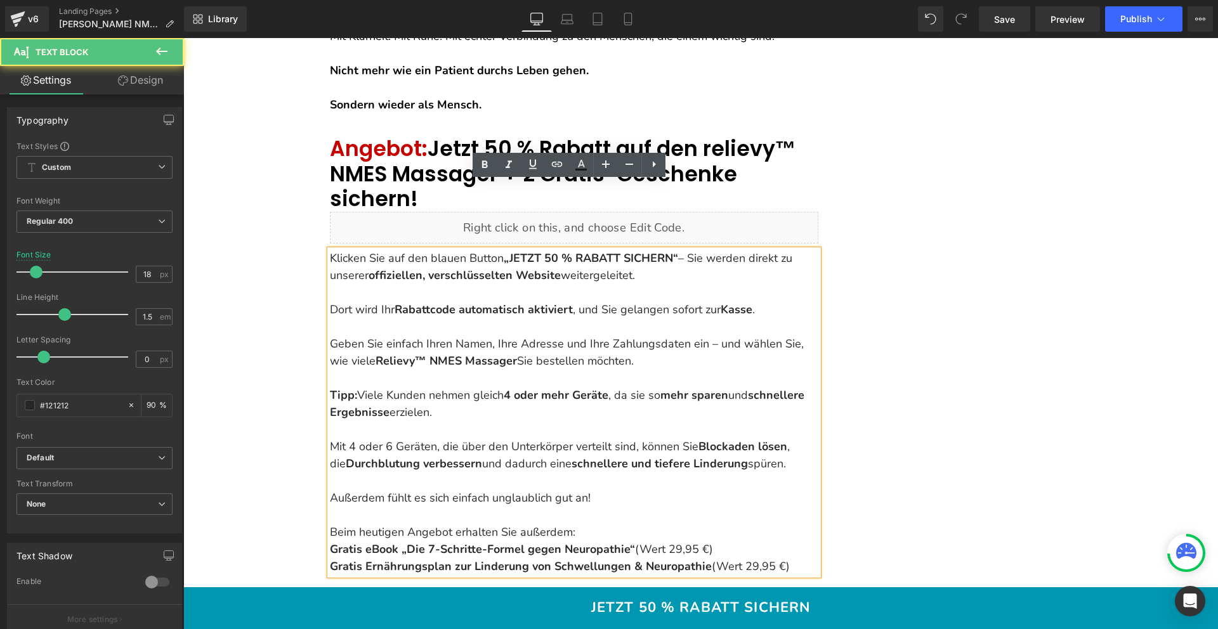
click at [758, 541] on p "Gratis eBook „Die 7-Schritte-Formel gegen Neuropathie“ (Wert 29,95 €) Gratis Er…" at bounding box center [574, 558] width 489 height 34
click at [747, 541] on p "Gratis eBook „Die 7-Schritte-Formel gegen Neuropathie“ (Wert 29,95 €) Gratis Er…" at bounding box center [574, 558] width 489 height 34
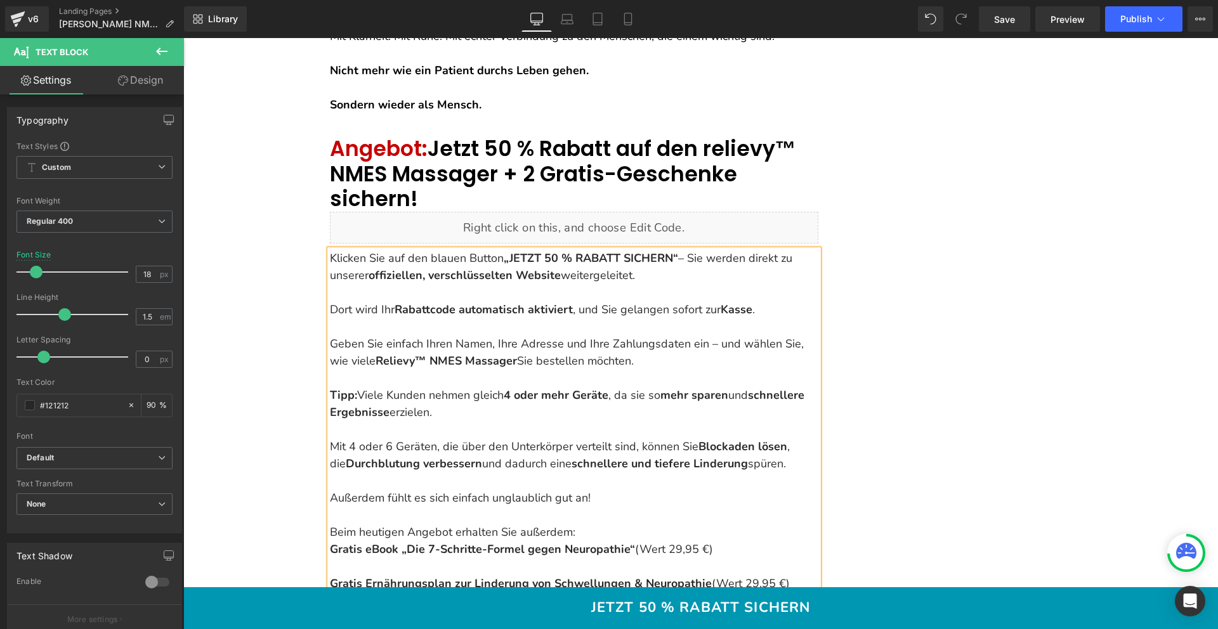
click at [635, 524] on p "Beim heutigen Angebot erhalten Sie außerdem:" at bounding box center [574, 532] width 489 height 17
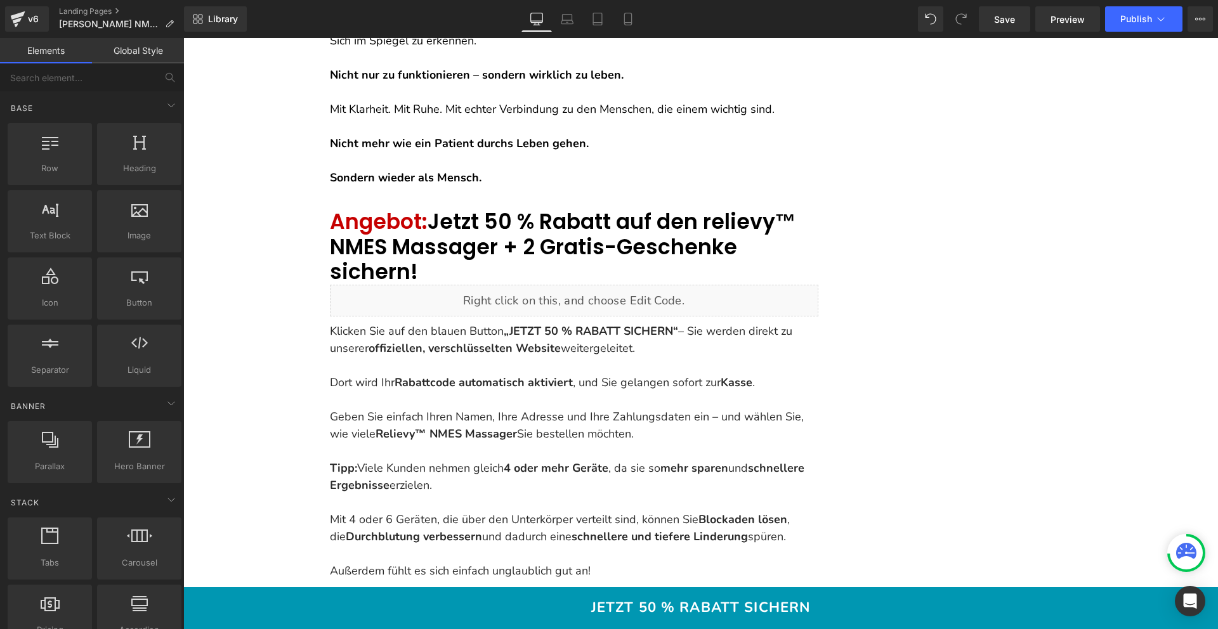
scroll to position [7181, 0]
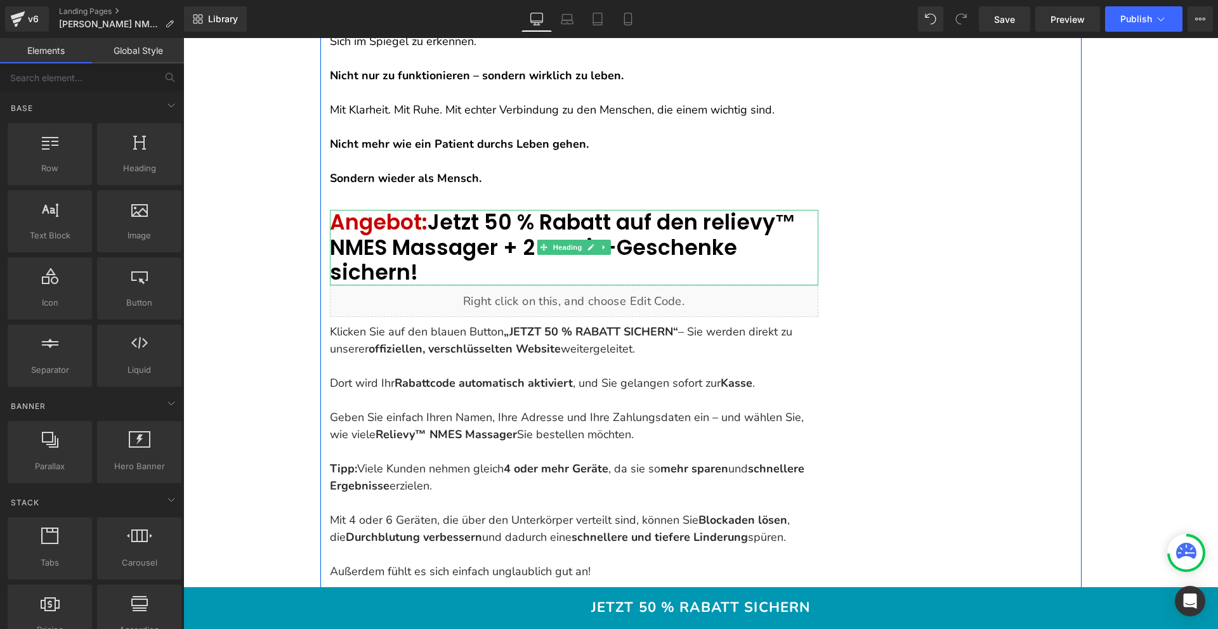
click at [360, 207] on span "Angebot:" at bounding box center [379, 222] width 98 height 30
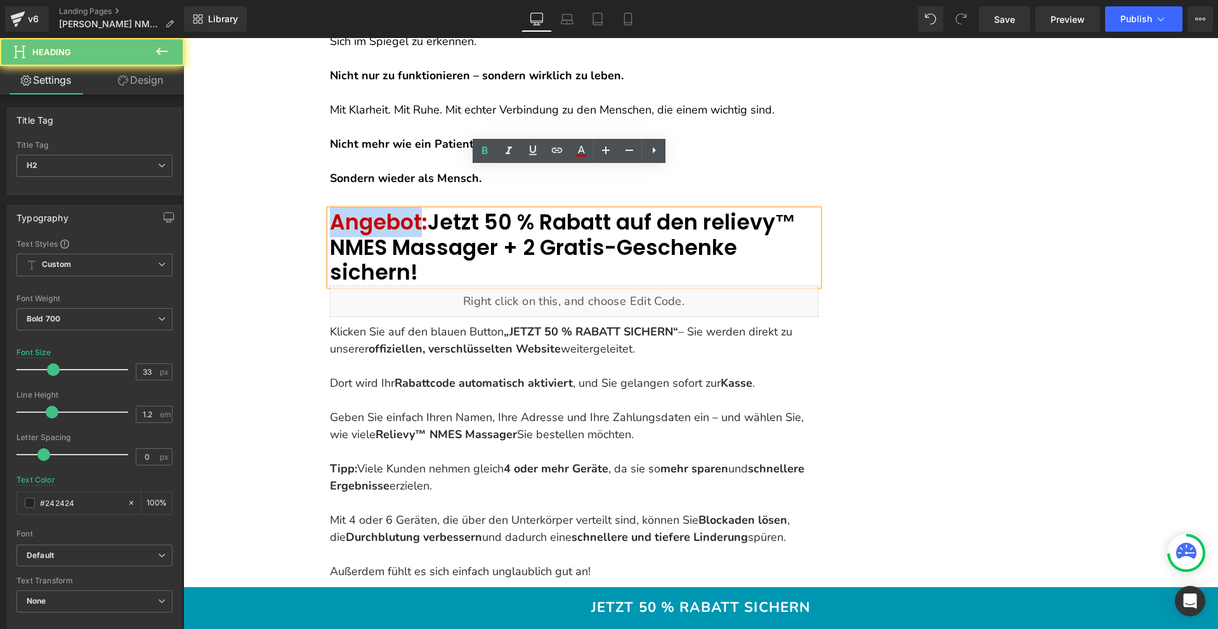
click at [360, 207] on span "Angebot:" at bounding box center [379, 222] width 98 height 30
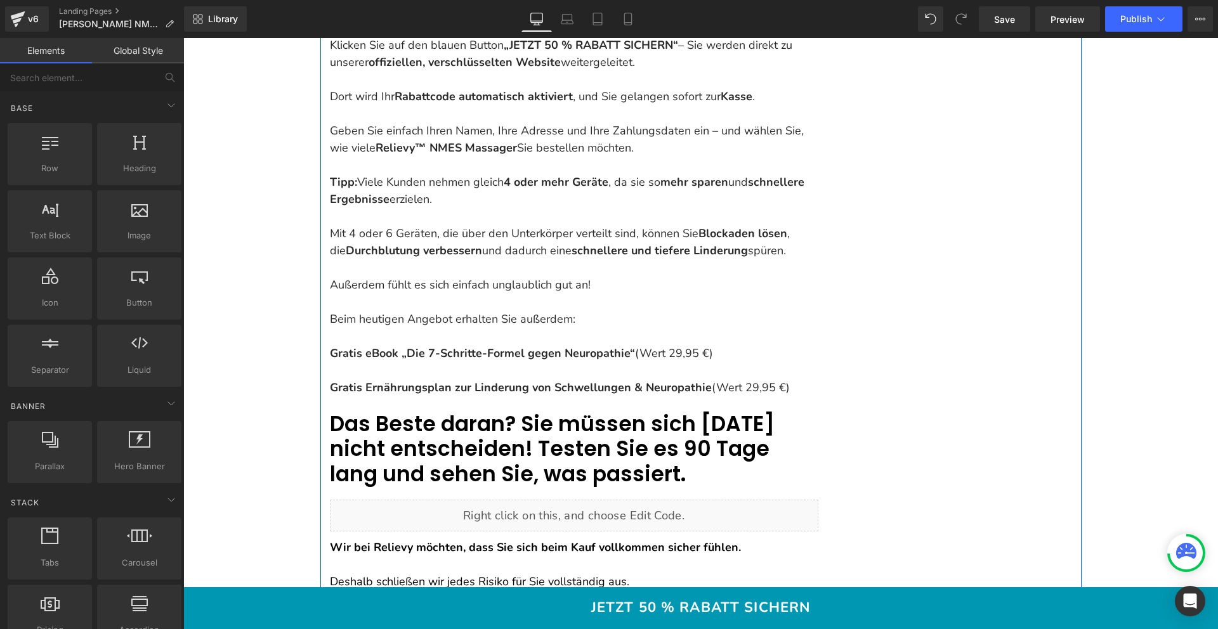
scroll to position [7503, 0]
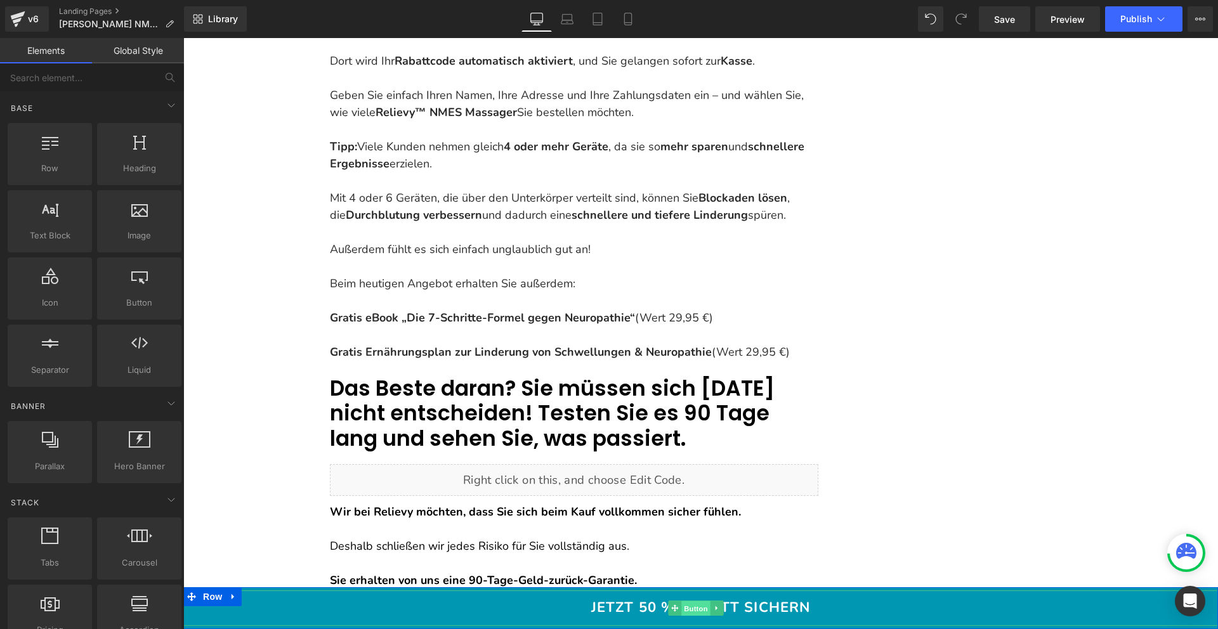
click at [691, 610] on span "Button" at bounding box center [695, 609] width 29 height 15
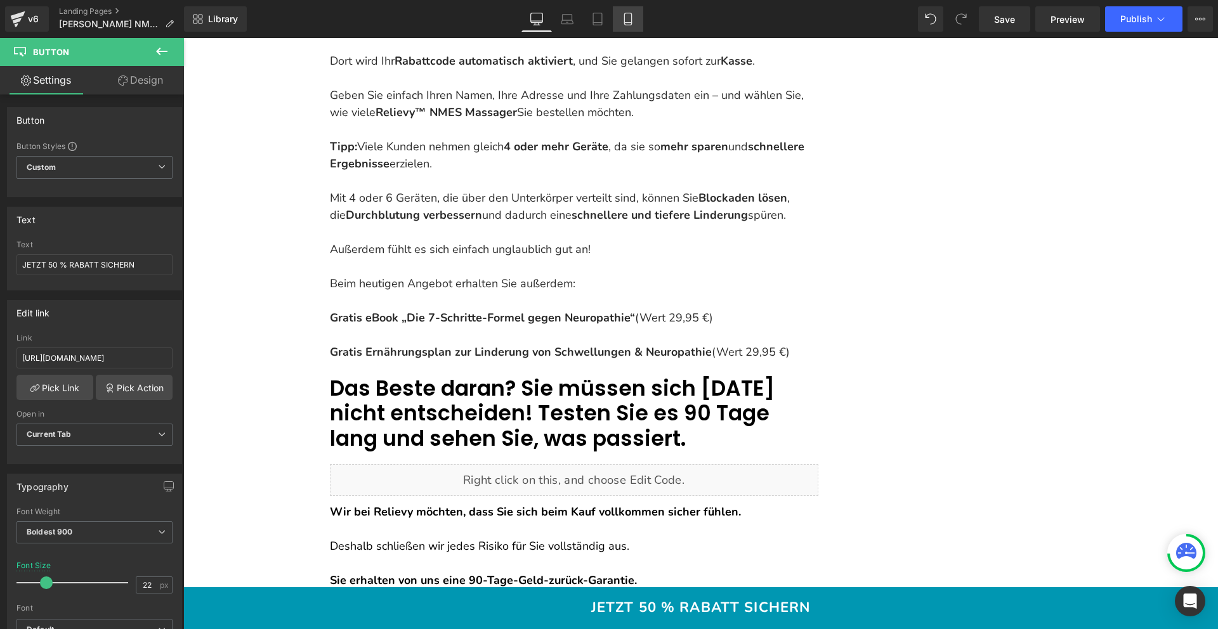
click at [631, 15] on icon at bounding box center [627, 19] width 7 height 12
type input "100"
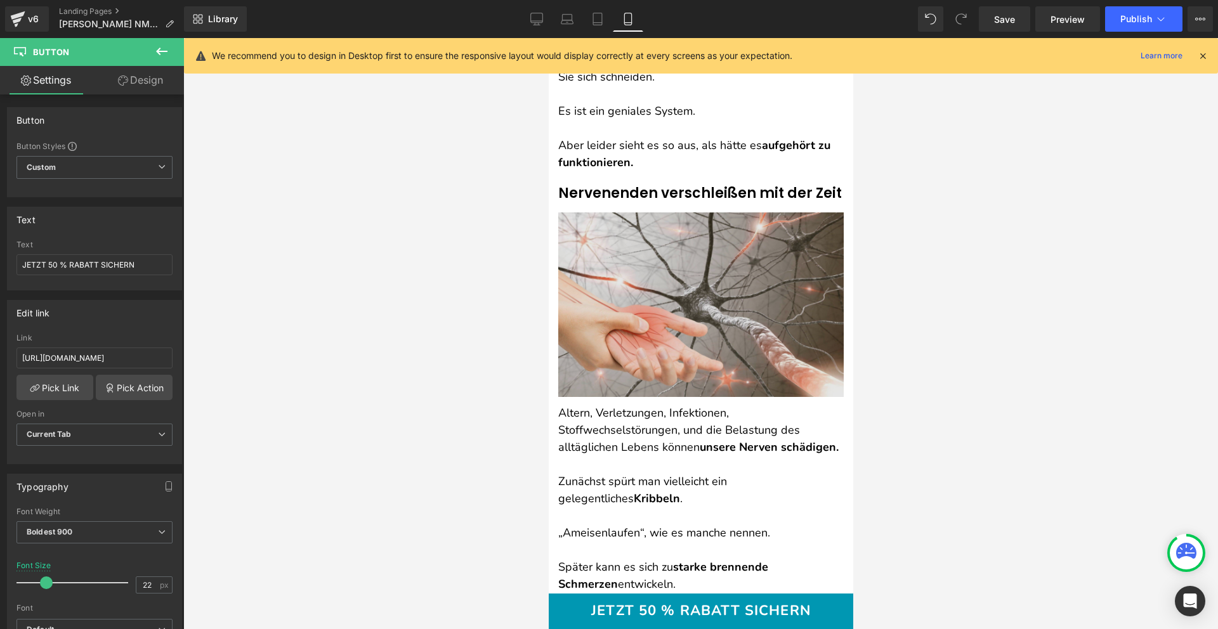
scroll to position [0, 0]
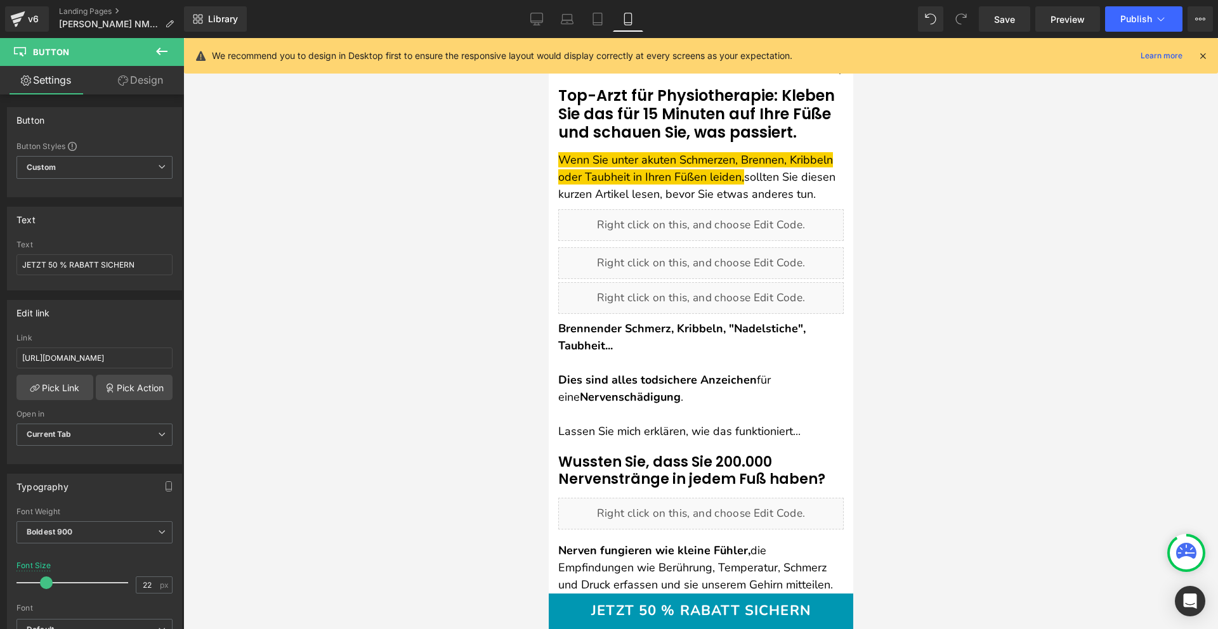
click at [1207, 56] on icon at bounding box center [1202, 55] width 11 height 11
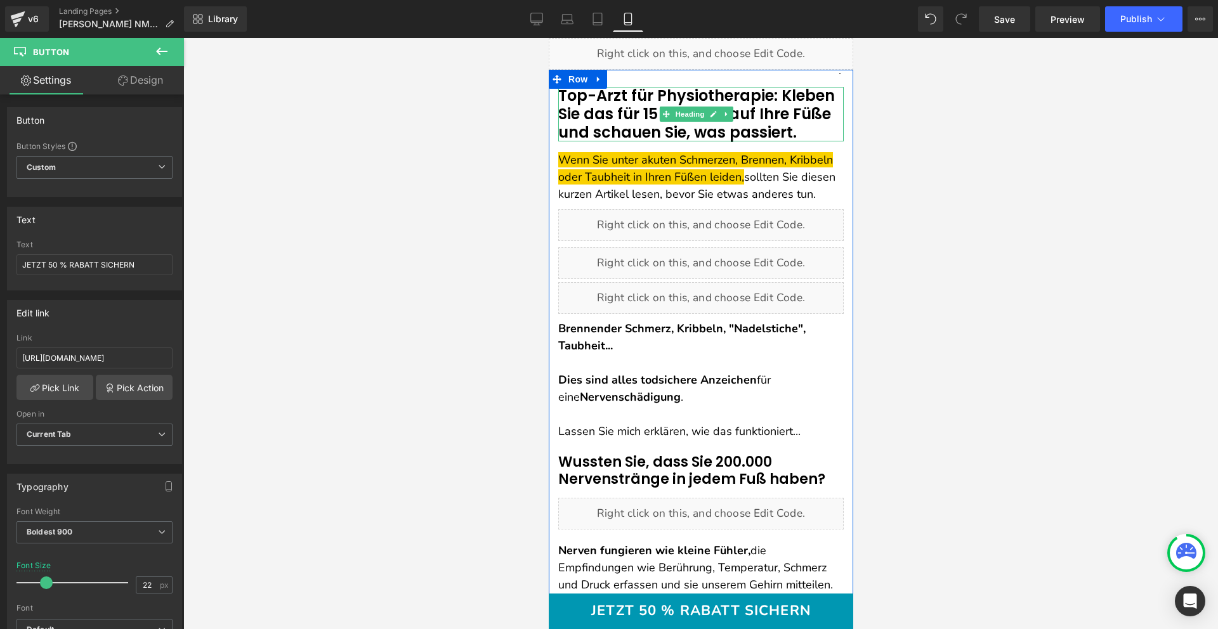
click at [692, 95] on font "Top-Arzt für Physiotherapie: Kleben Sie das für 15 Minuten auf Ihre Füße und sc…" at bounding box center [696, 114] width 277 height 58
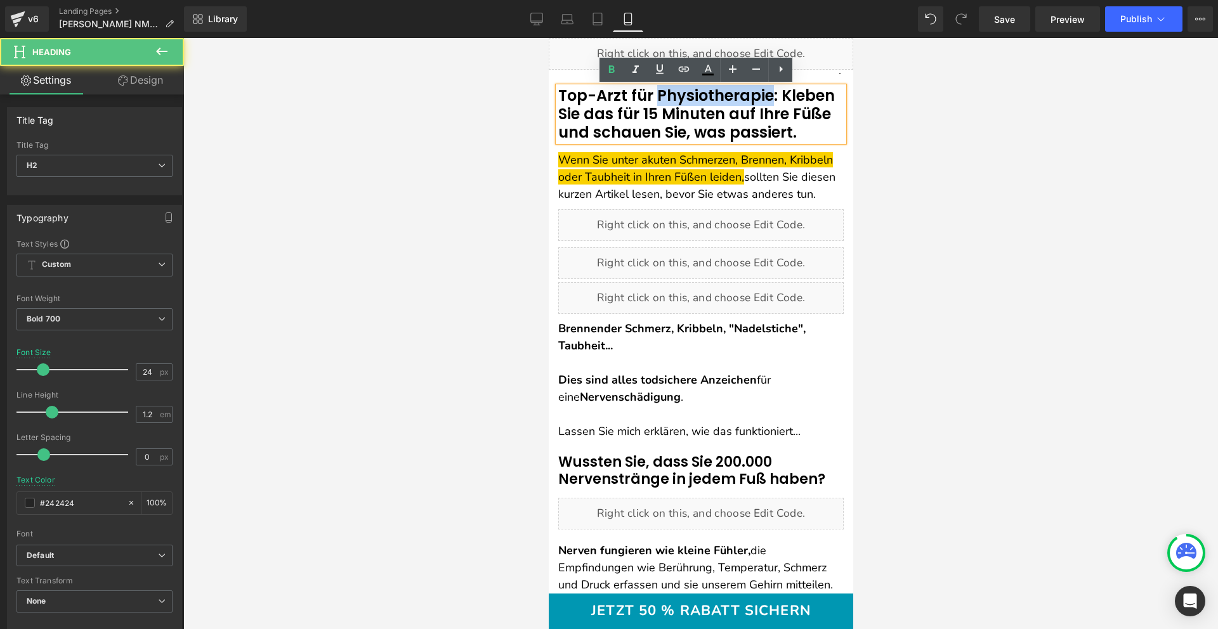
click at [692, 95] on font "Top-Arzt für Physiotherapie: Kleben Sie das für 15 Minuten auf Ihre Füße und sc…" at bounding box center [696, 114] width 277 height 58
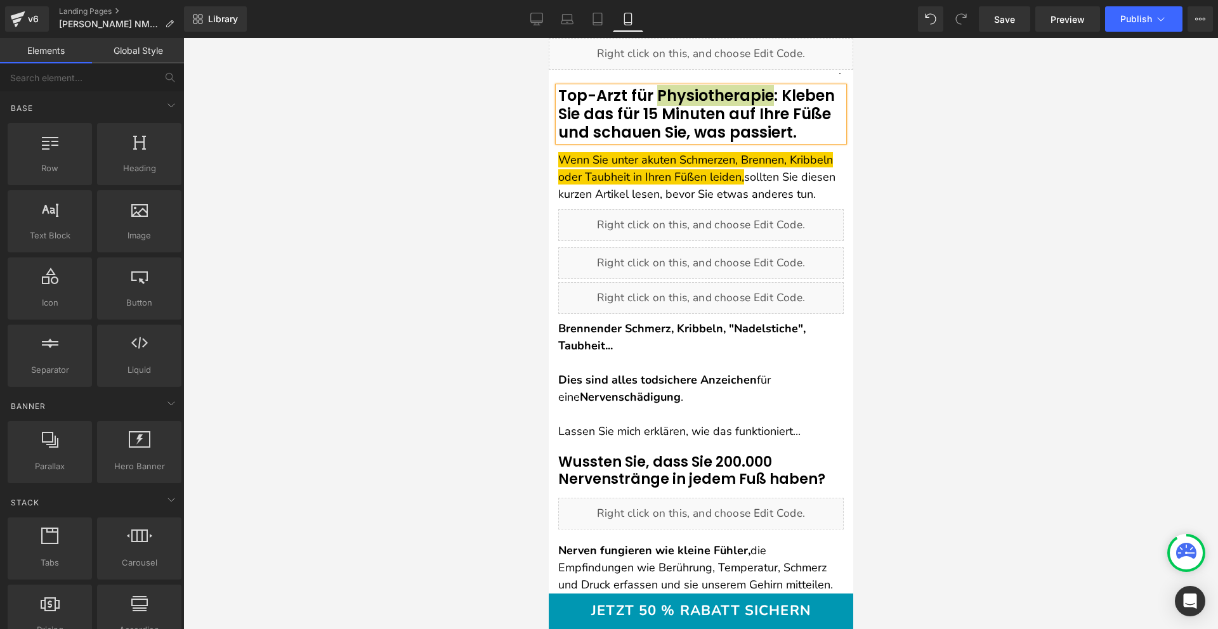
click at [892, 120] on div at bounding box center [700, 333] width 1035 height 591
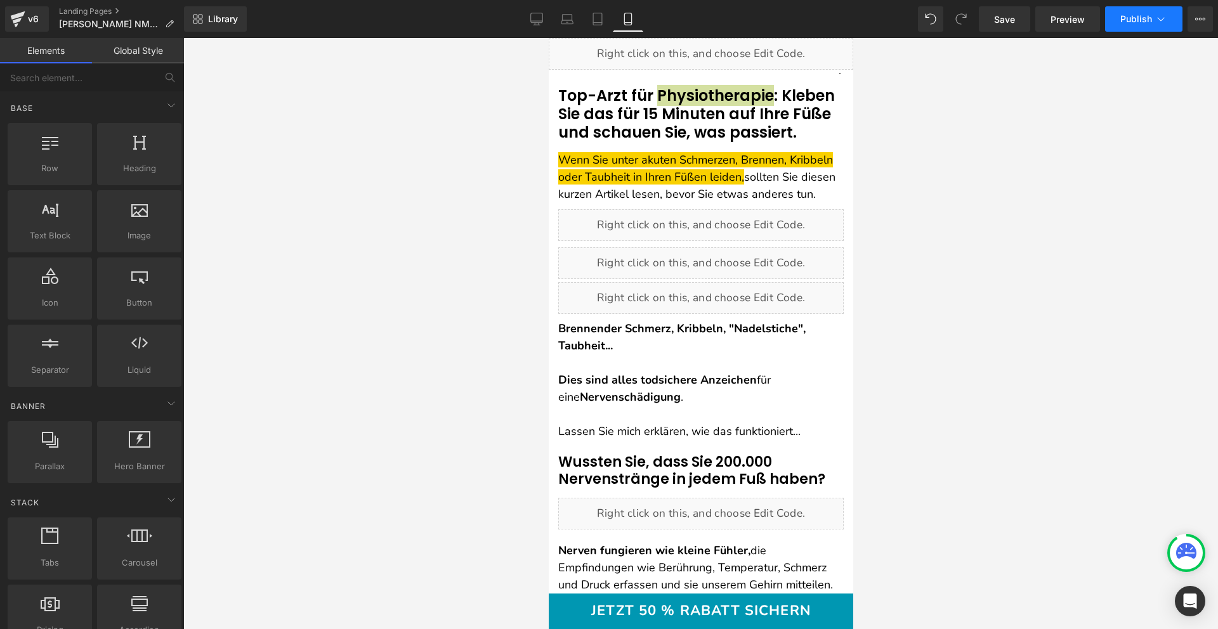
click at [1135, 21] on span "Publish" at bounding box center [1137, 19] width 32 height 10
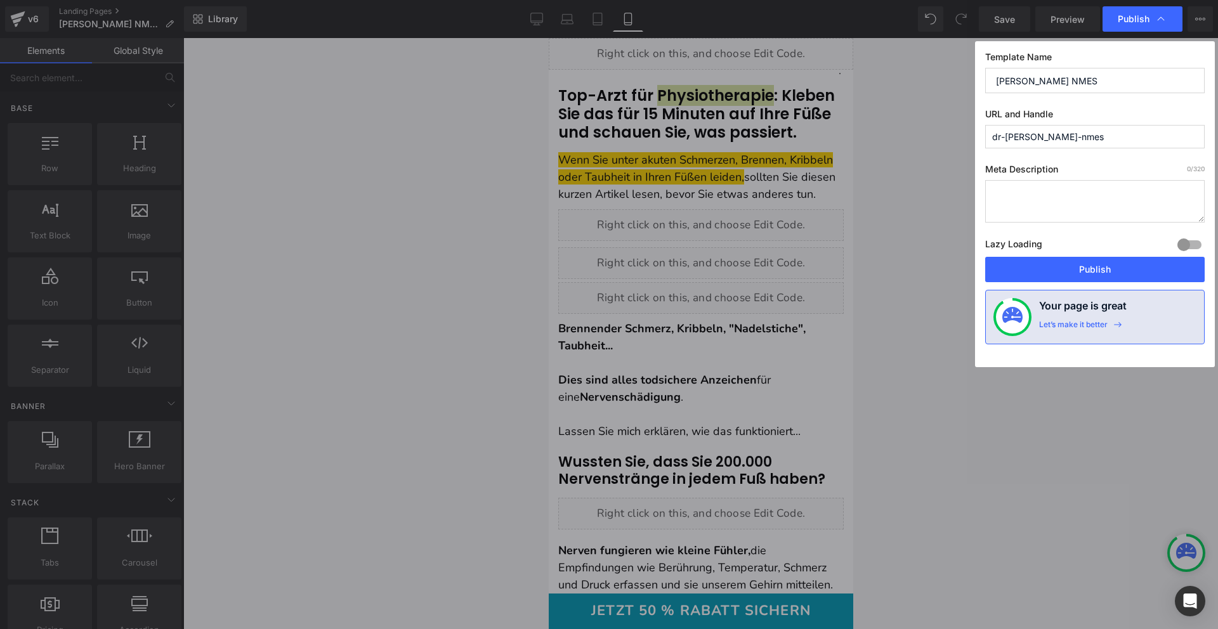
click at [1089, 133] on input "dr-michael-baumann-nmes" at bounding box center [1095, 136] width 220 height 23
click at [1108, 81] on input "Dr. [PERSON_NAME] NMES" at bounding box center [1095, 80] width 220 height 25
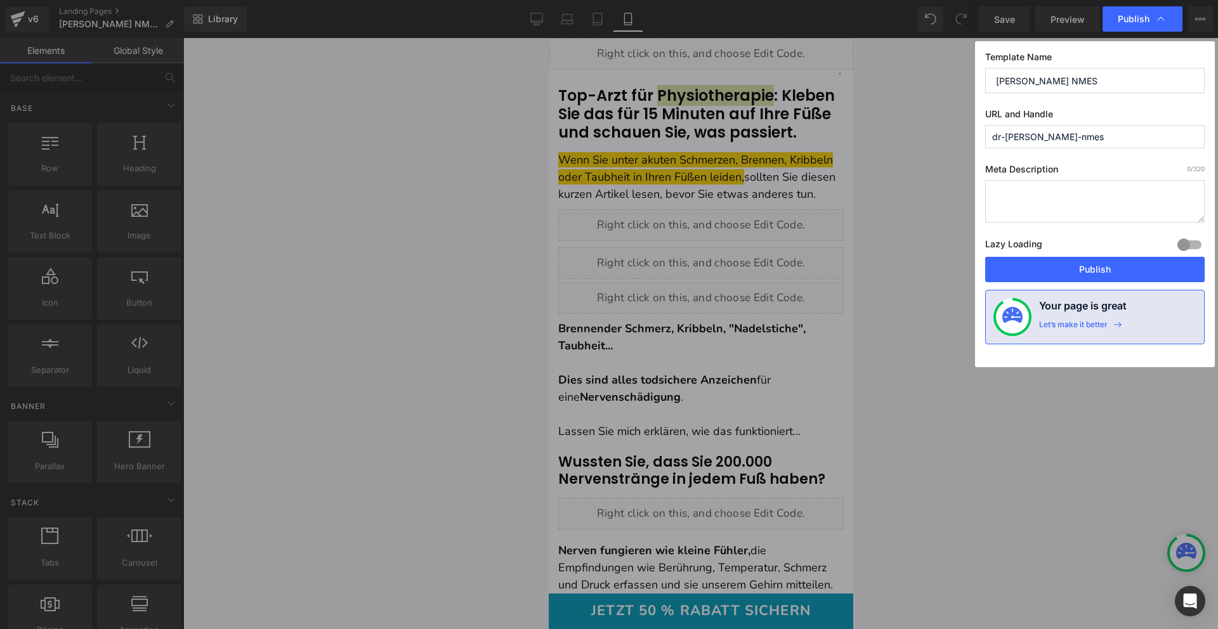
click at [1124, 81] on input "Dr. [PERSON_NAME] NMES" at bounding box center [1095, 80] width 220 height 25
click at [1119, 80] on input "Dr. Michael Baumann NMES m" at bounding box center [1095, 80] width 220 height 25
click at [1120, 80] on input "Dr. Michael Baumann NMES mA" at bounding box center [1095, 80] width 220 height 25
type input "Dr. Michael Baumann NMES Massager"
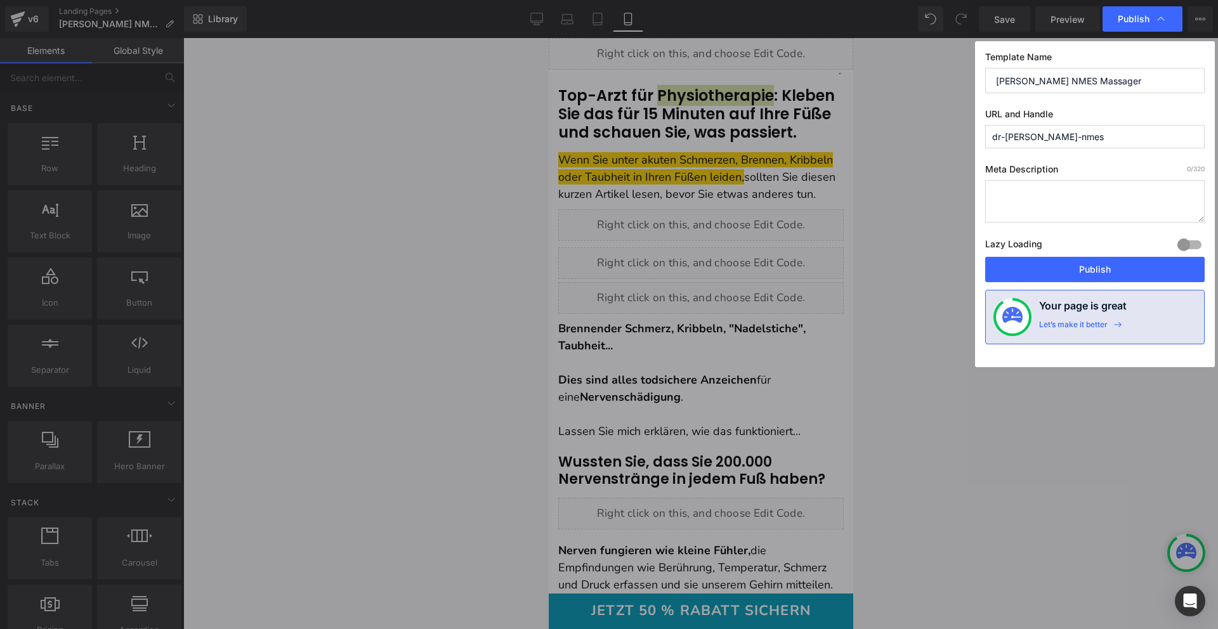
click at [1060, 133] on input "dr-michael-baumann-nmes" at bounding box center [1095, 136] width 220 height 23
click at [1029, 133] on input "artikel-23" at bounding box center [1095, 136] width 220 height 23
drag, startPoint x: 1037, startPoint y: 133, endPoint x: 1029, endPoint y: 133, distance: 7.6
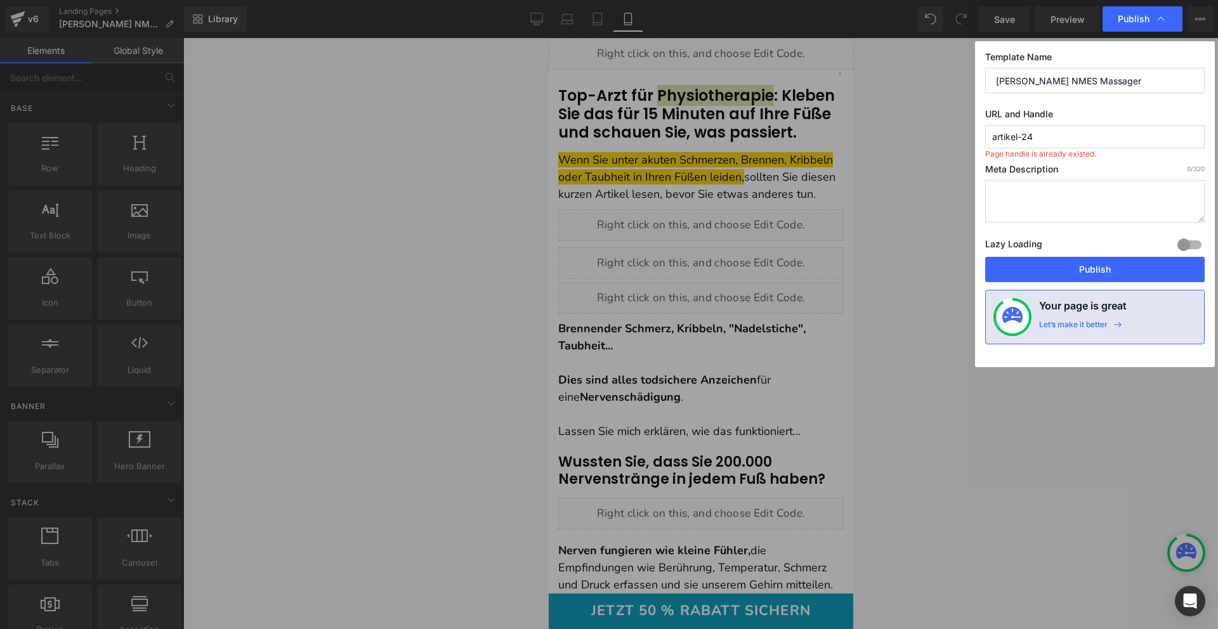
click at [1029, 133] on input "artikel-24" at bounding box center [1095, 136] width 220 height 23
drag, startPoint x: 1037, startPoint y: 138, endPoint x: 1029, endPoint y: 133, distance: 9.2
click at [1029, 133] on input "artikel-25" at bounding box center [1095, 136] width 220 height 23
type input "artikel-26"
click at [1093, 270] on button "Publish" at bounding box center [1095, 269] width 220 height 25
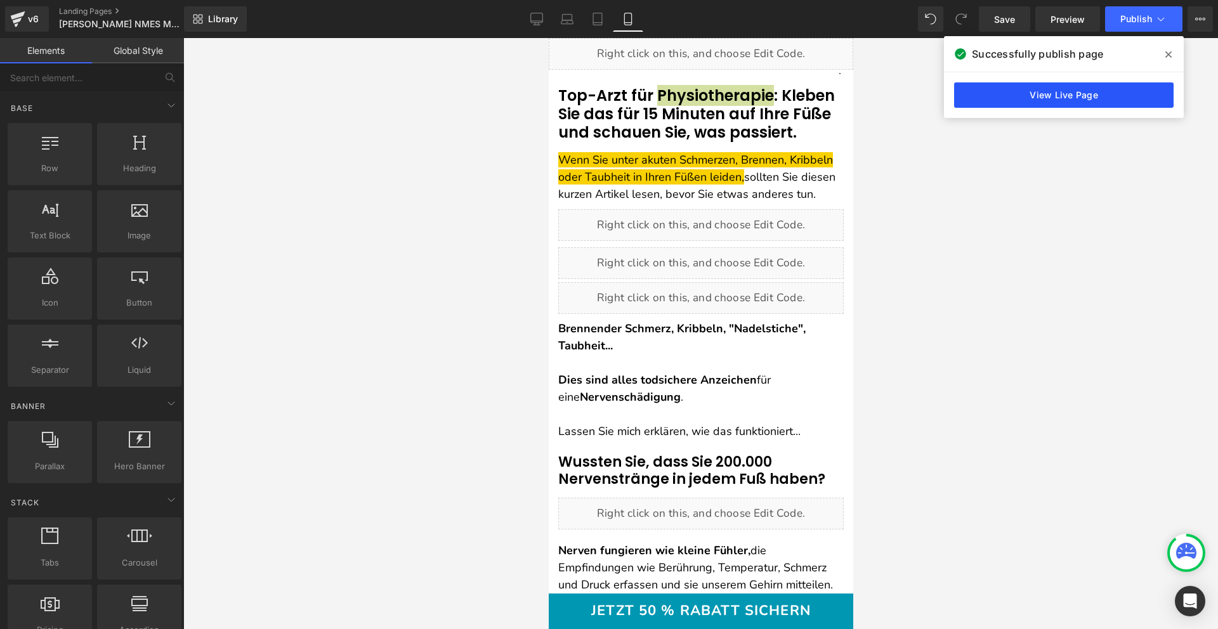
click at [1078, 102] on link "View Live Page" at bounding box center [1064, 94] width 220 height 25
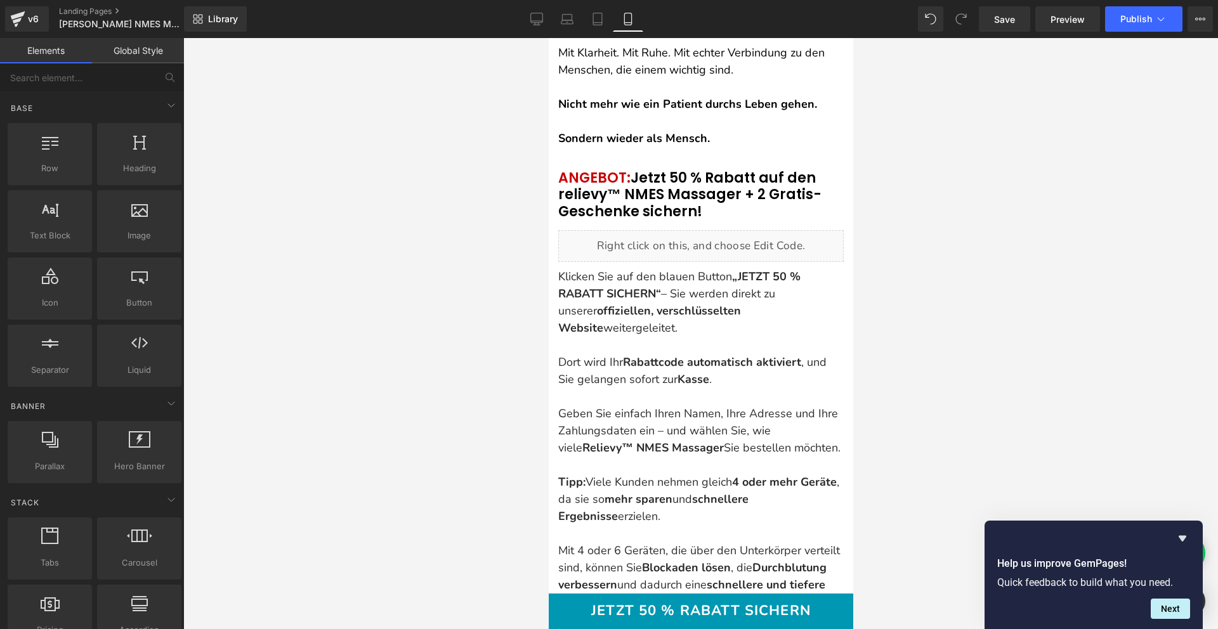
scroll to position [7755, 0]
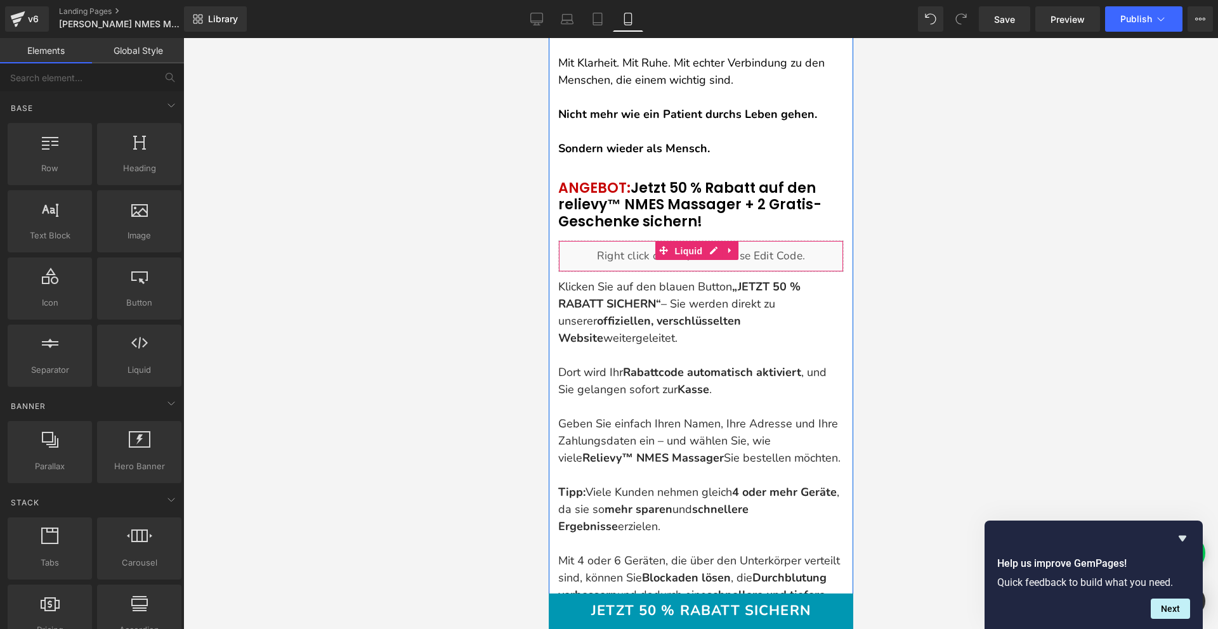
click at [689, 261] on span "Liquid" at bounding box center [688, 251] width 34 height 19
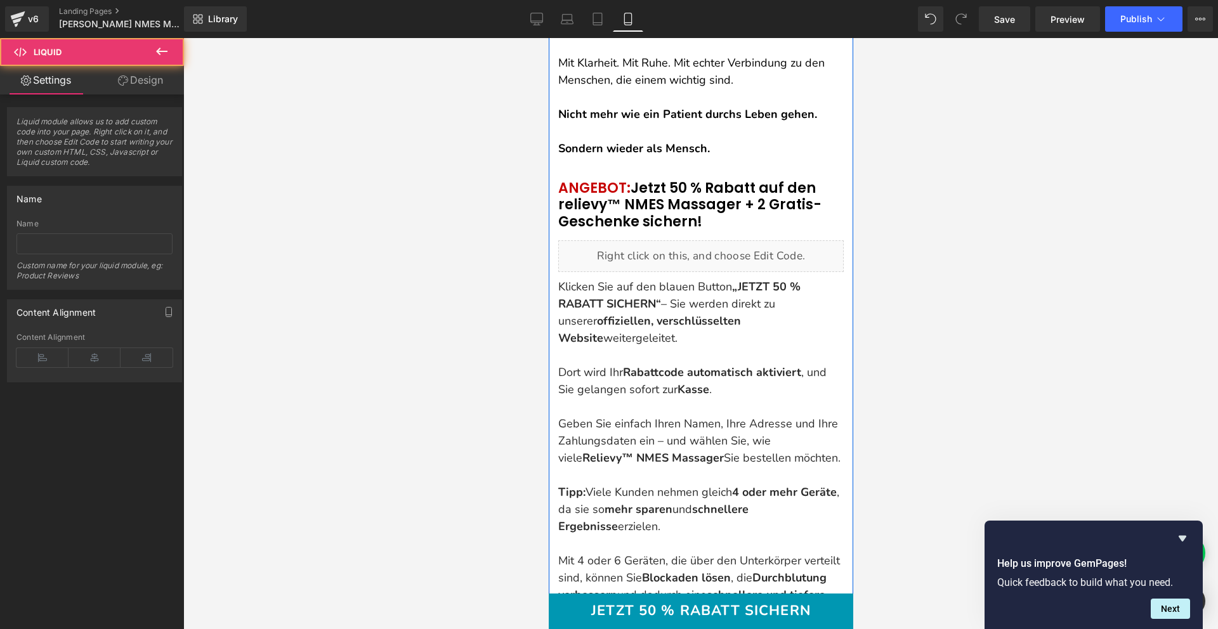
click at [707, 264] on div "Liquid" at bounding box center [701, 256] width 286 height 32
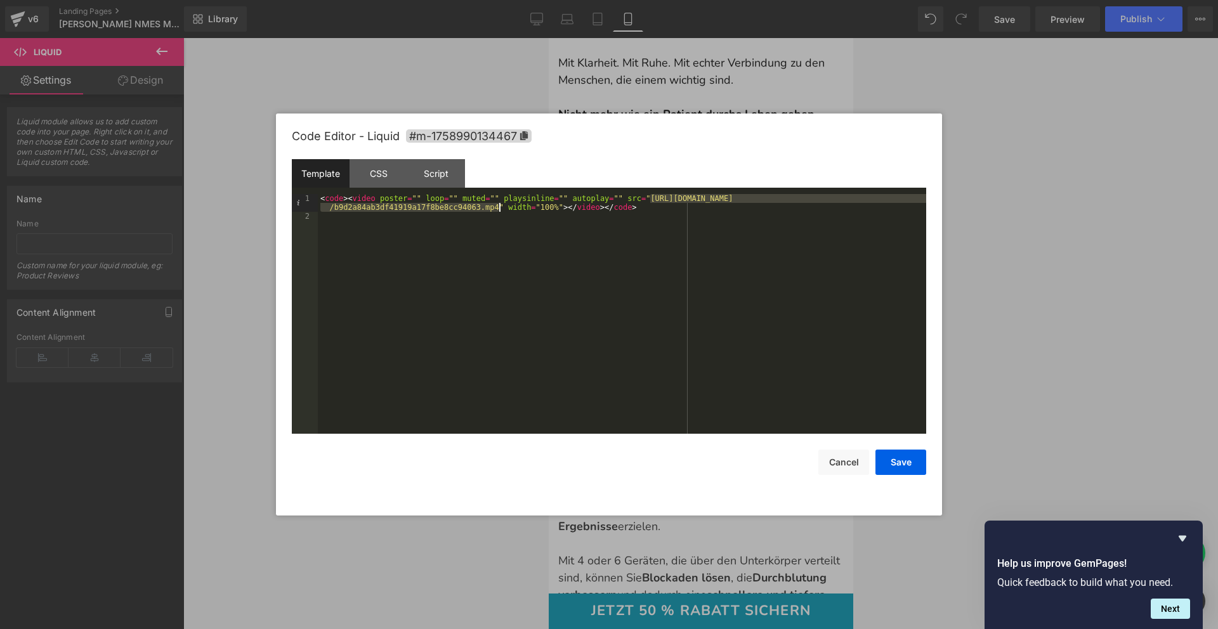
drag, startPoint x: 651, startPoint y: 197, endPoint x: 500, endPoint y: 209, distance: 151.5
click at [500, 209] on div "< code > < video poster = "" loop = "" muted = "" playsinline = "" autoplay = "…" at bounding box center [622, 327] width 609 height 266
click at [913, 466] on button "Save" at bounding box center [901, 462] width 51 height 25
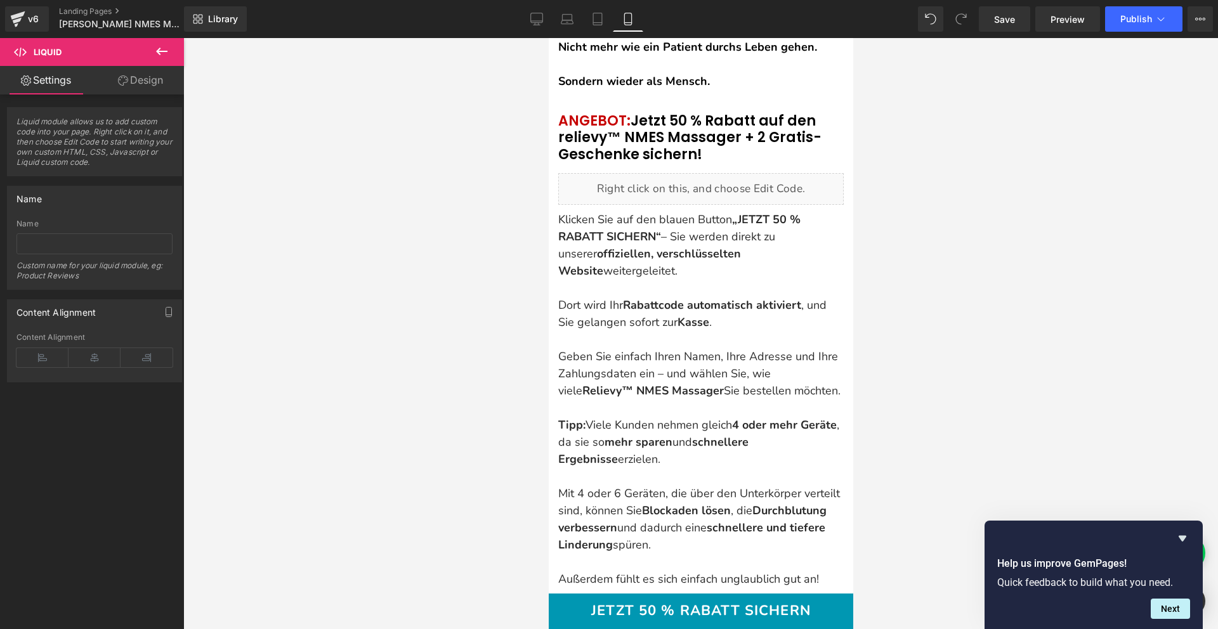
scroll to position [7685, 0]
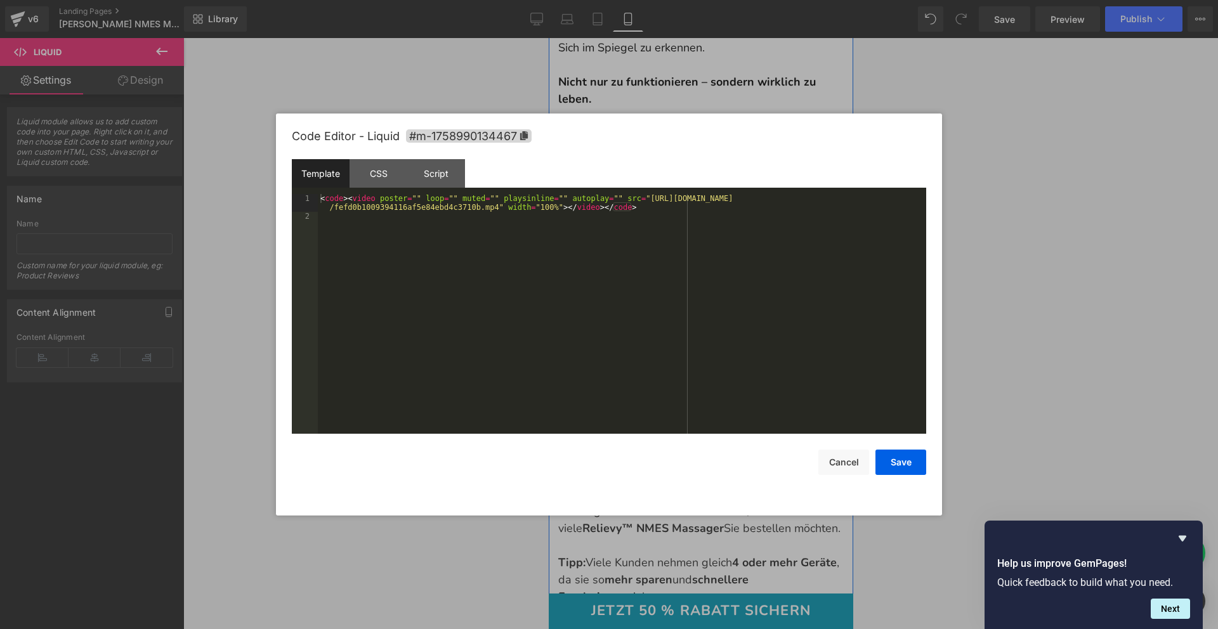
click at [717, 329] on link at bounding box center [710, 320] width 13 height 15
drag, startPoint x: 651, startPoint y: 197, endPoint x: 500, endPoint y: 211, distance: 151.7
click at [500, 211] on div "< code > < video poster = "" loop = "" muted = "" playsinline = "" autoplay = "…" at bounding box center [622, 327] width 609 height 266
click at [899, 468] on button "Save" at bounding box center [901, 462] width 51 height 25
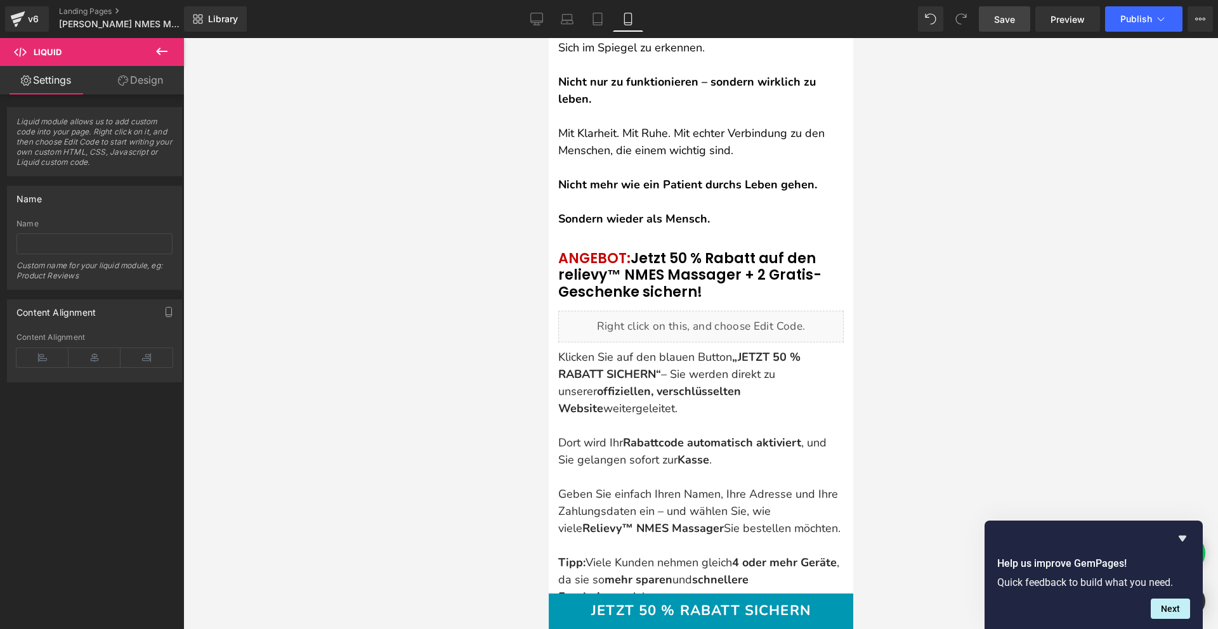
click at [1008, 13] on span "Save" at bounding box center [1004, 19] width 21 height 13
click at [1181, 537] on icon "Hide survey" at bounding box center [1183, 539] width 8 height 6
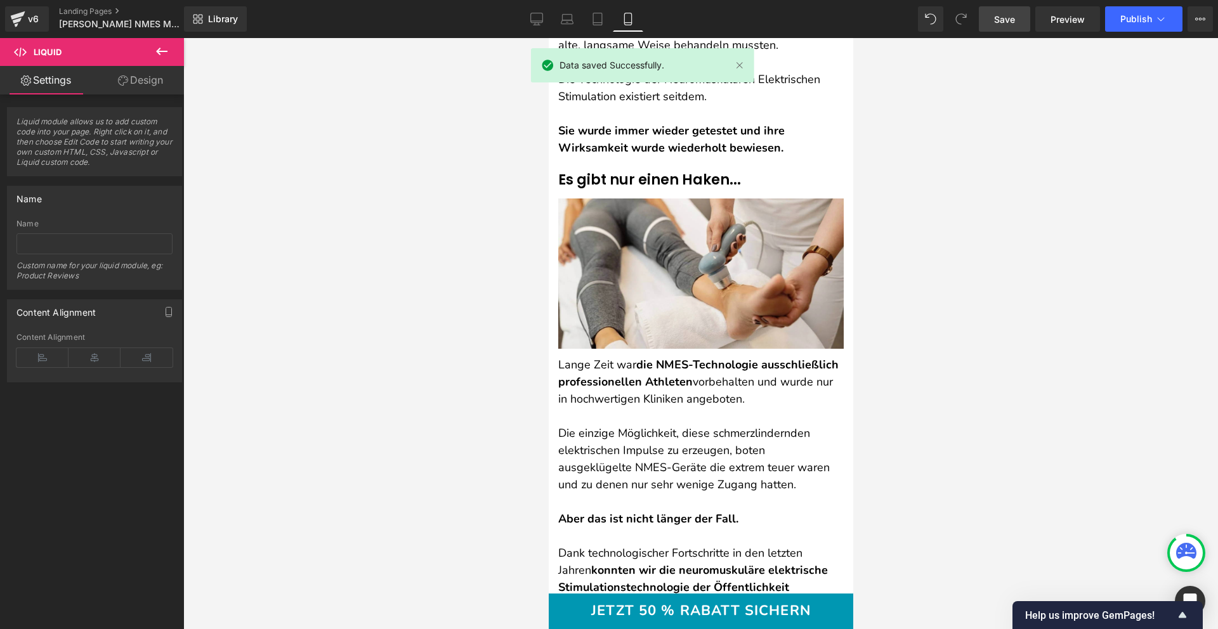
scroll to position [3001, 0]
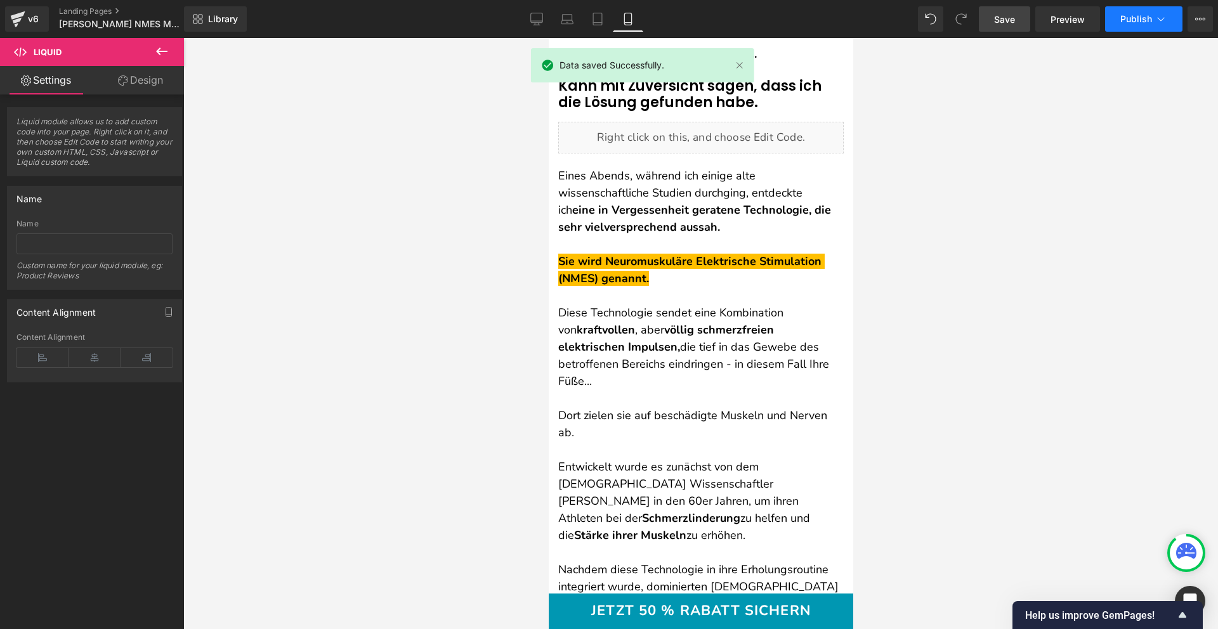
click at [1142, 25] on button "Publish" at bounding box center [1143, 18] width 77 height 25
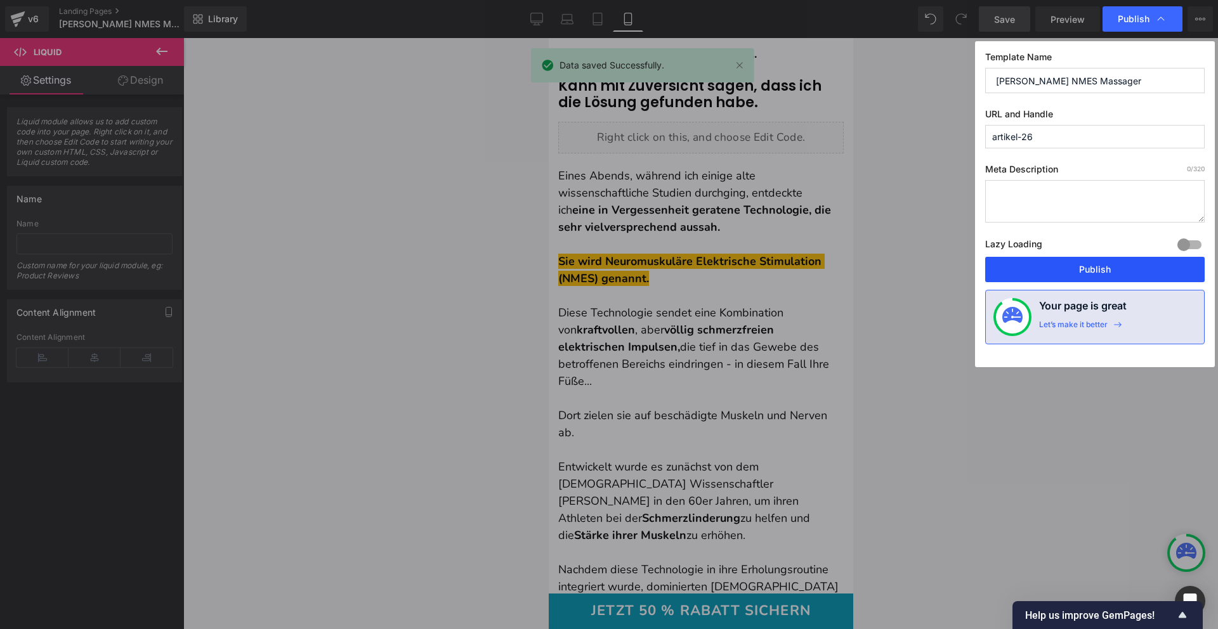
click at [1068, 271] on button "Publish" at bounding box center [1095, 269] width 220 height 25
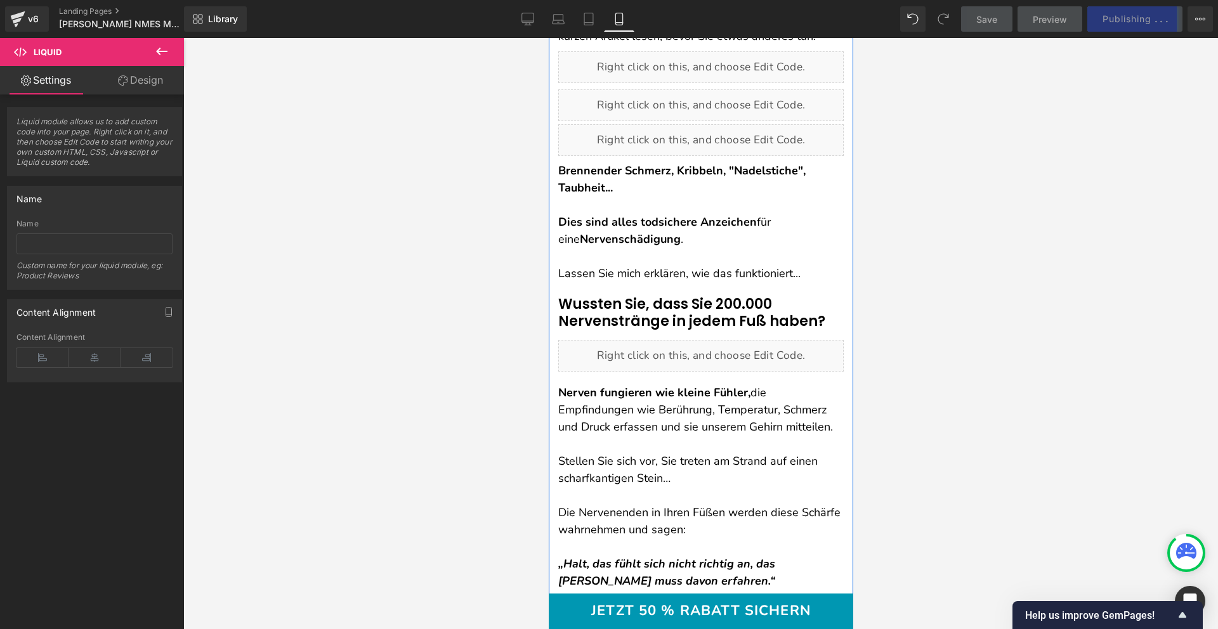
scroll to position [0, 0]
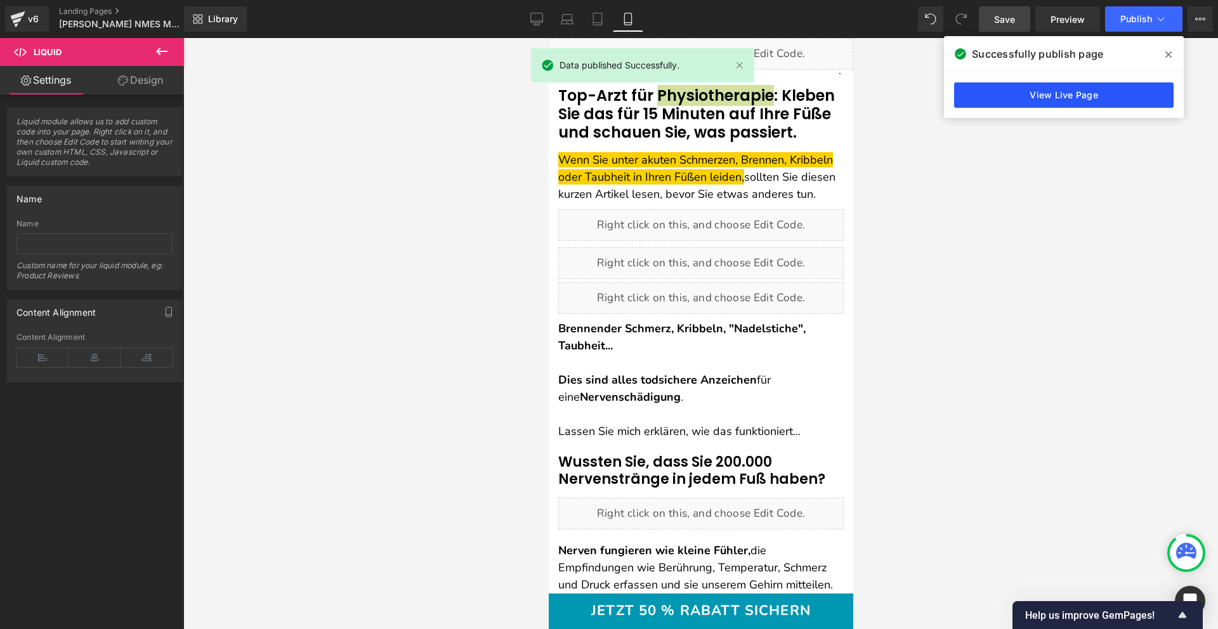
click at [1010, 90] on link "View Live Page" at bounding box center [1064, 94] width 220 height 25
